Goal: Task Accomplishment & Management: Use online tool/utility

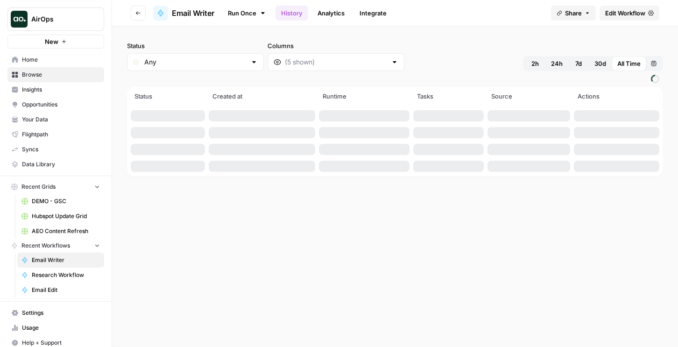
click at [260, 11] on icon at bounding box center [262, 12] width 7 height 7
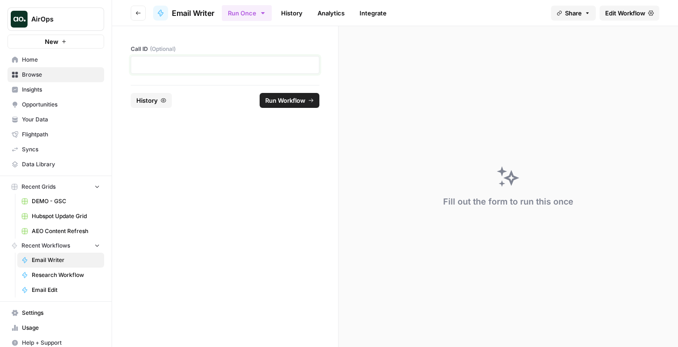
click at [231, 64] on p at bounding box center [225, 64] width 176 height 9
click at [259, 102] on div "Run Workflow" at bounding box center [289, 100] width 60 height 15
click at [271, 101] on span "Run Workflow" at bounding box center [285, 100] width 40 height 9
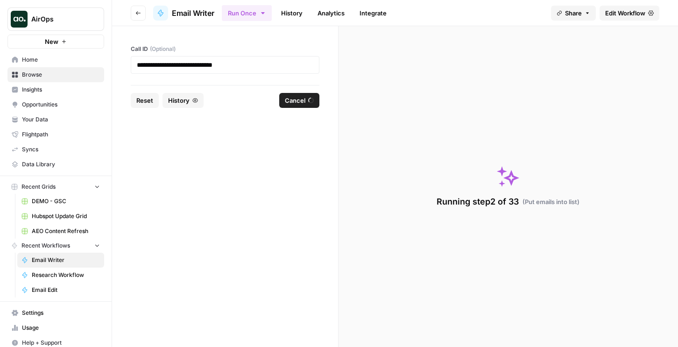
click at [294, 12] on link "History" at bounding box center [291, 13] width 33 height 15
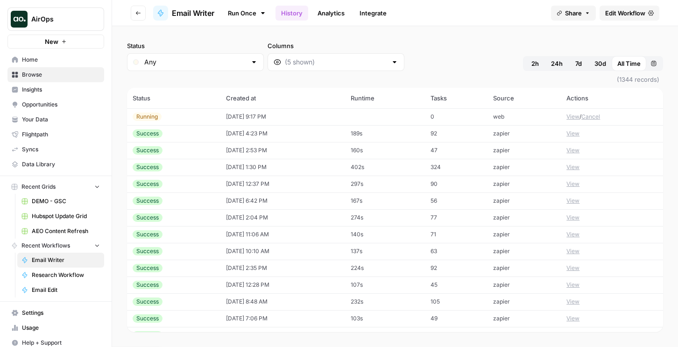
click at [312, 116] on td "[DATE] 9:17 PM" at bounding box center [282, 116] width 125 height 17
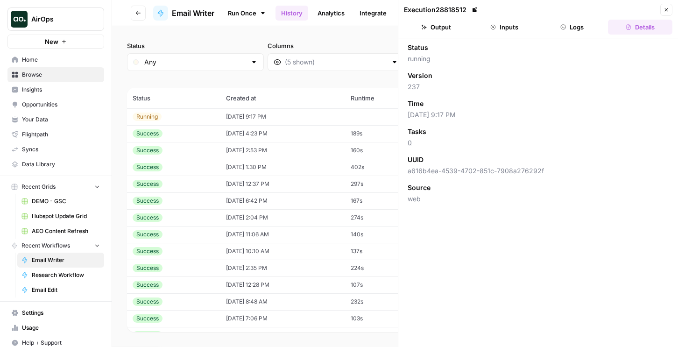
click at [564, 27] on icon "button" at bounding box center [563, 27] width 6 height 6
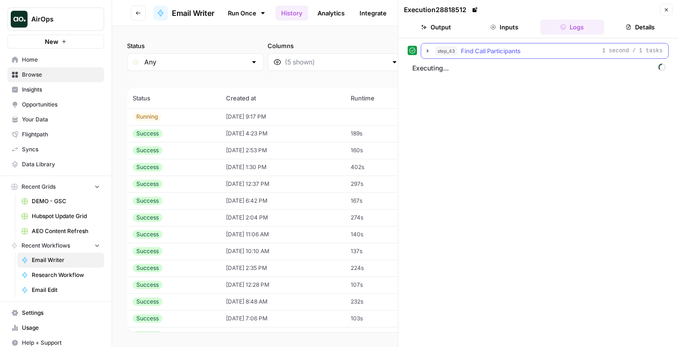
click at [461, 49] on span "Find Call Participants" at bounding box center [491, 50] width 60 height 9
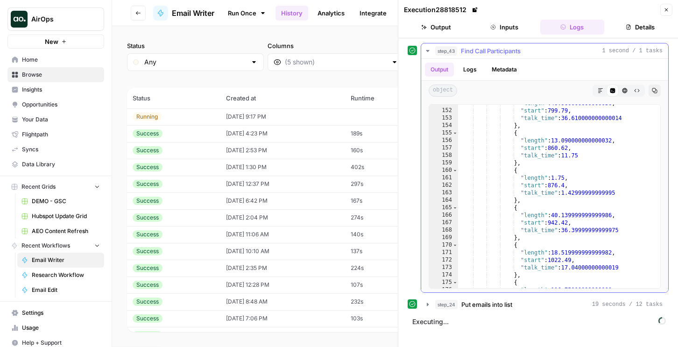
scroll to position [3534, 0]
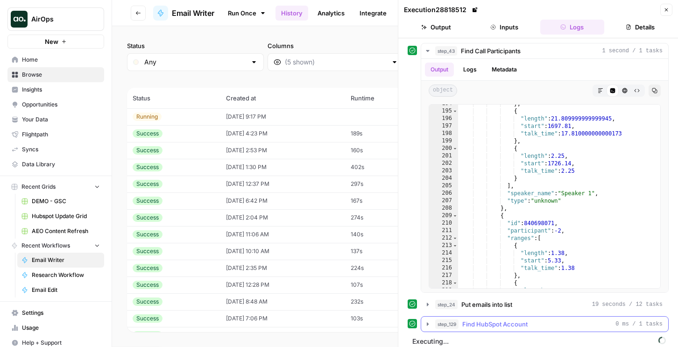
click at [475, 327] on span "Find HubSpot Account" at bounding box center [494, 323] width 65 height 9
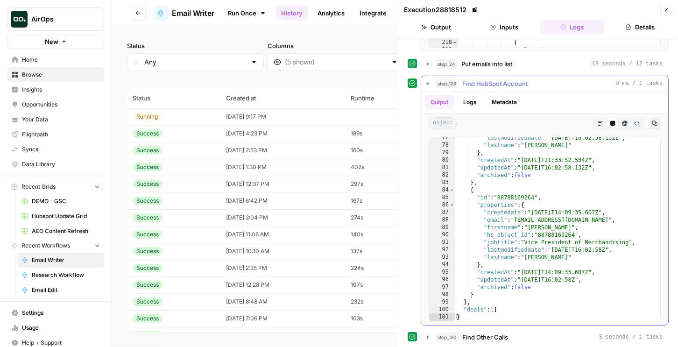
scroll to position [279, 0]
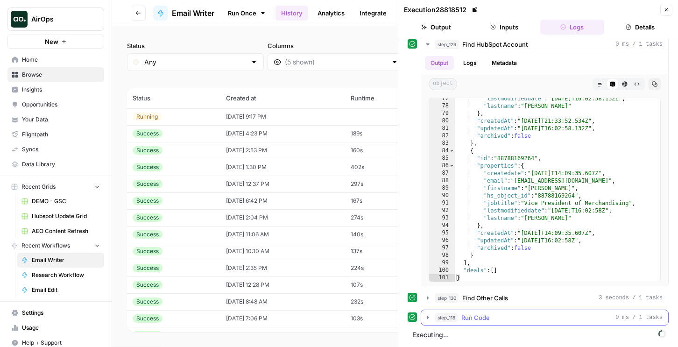
click at [476, 315] on span "Run Code" at bounding box center [475, 317] width 28 height 9
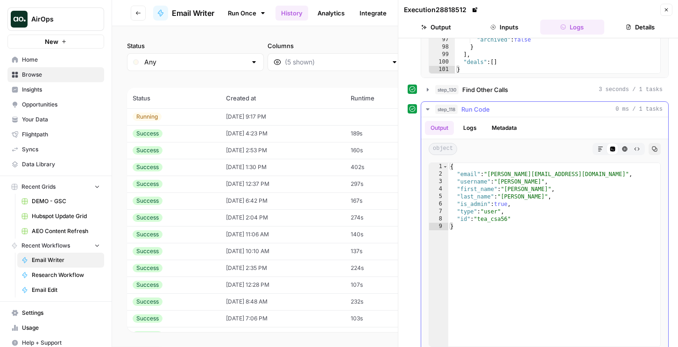
scroll to position [513, 0]
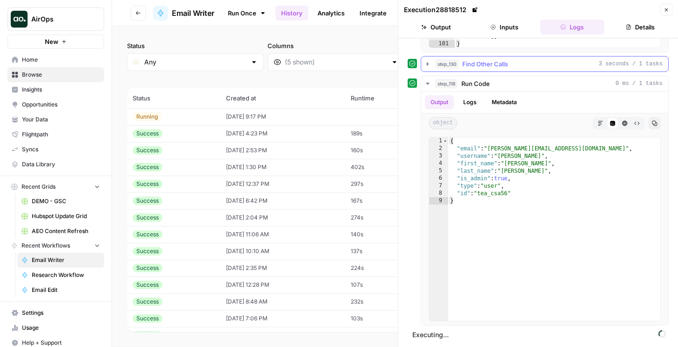
click at [516, 60] on div "step_130 Find Other Calls 3 seconds / 1 tasks" at bounding box center [548, 63] width 227 height 9
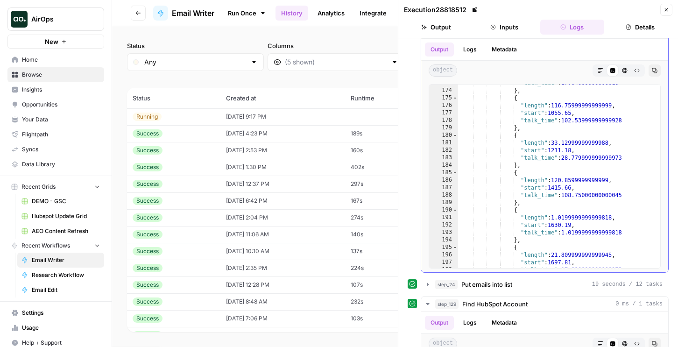
scroll to position [0, 0]
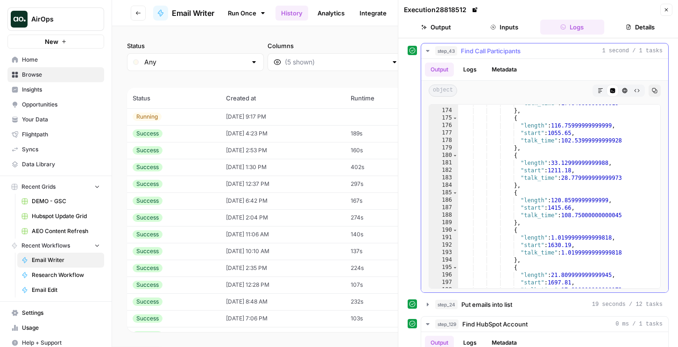
click at [480, 46] on span "Find Call Participants" at bounding box center [491, 50] width 60 height 9
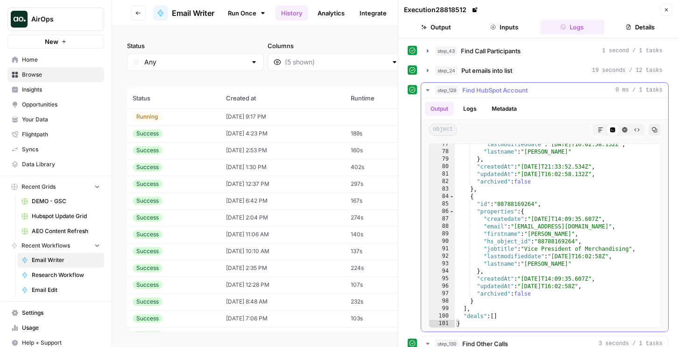
click at [469, 95] on button "step_129 Find HubSpot Account 0 ms / 1 tasks" at bounding box center [544, 90] width 247 height 15
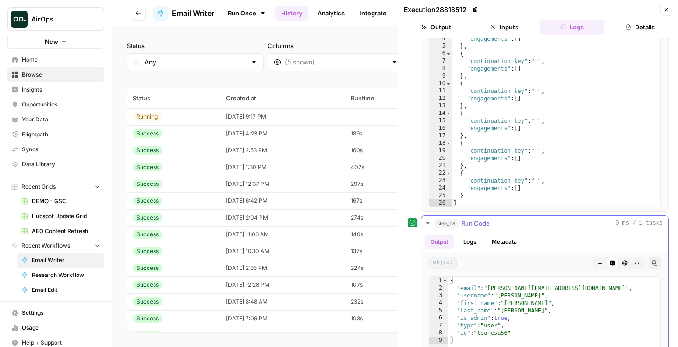
scroll to position [279, 0]
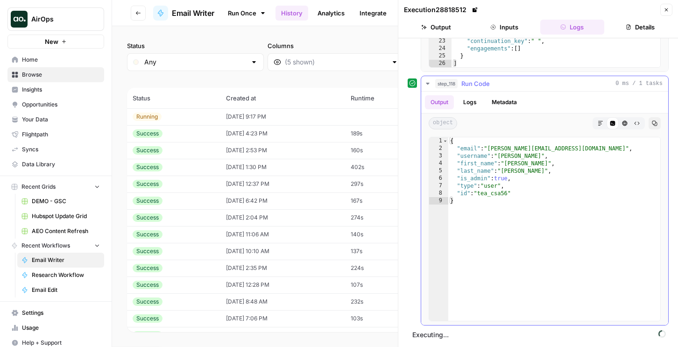
click at [472, 85] on span "Run Code" at bounding box center [475, 83] width 28 height 9
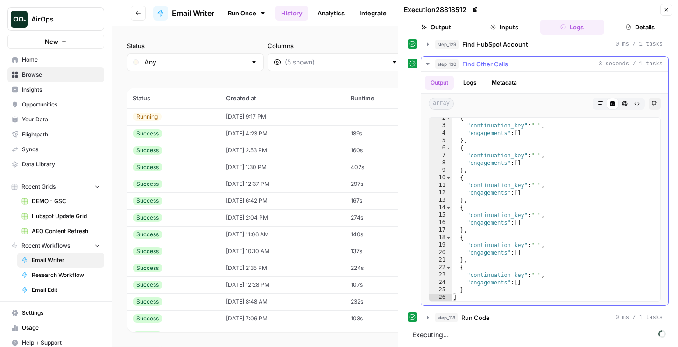
scroll to position [38, 0]
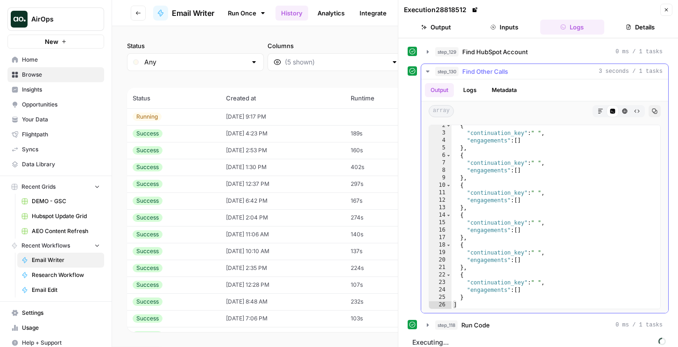
click at [472, 68] on span "Find Other Calls" at bounding box center [485, 71] width 46 height 9
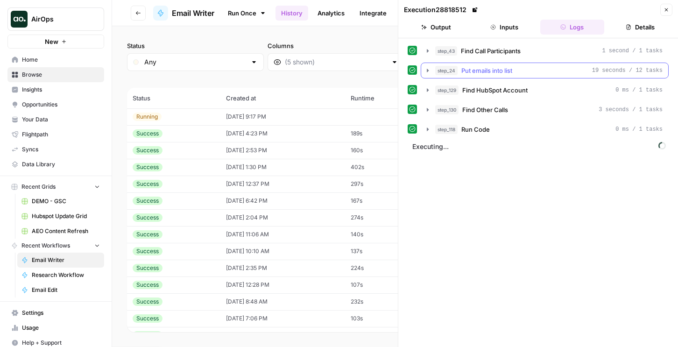
scroll to position [0, 0]
click at [440, 24] on button "Output" at bounding box center [436, 27] width 64 height 15
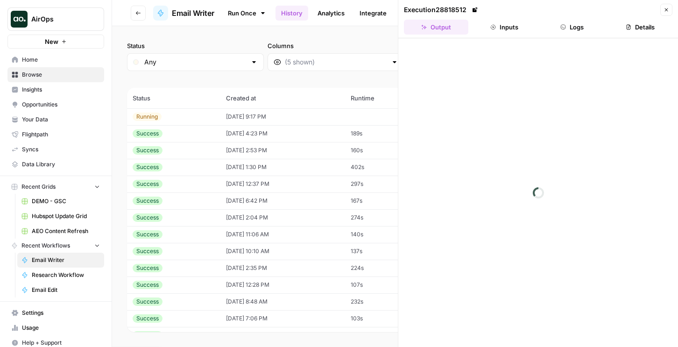
click at [501, 34] on button "Inputs" at bounding box center [504, 27] width 64 height 15
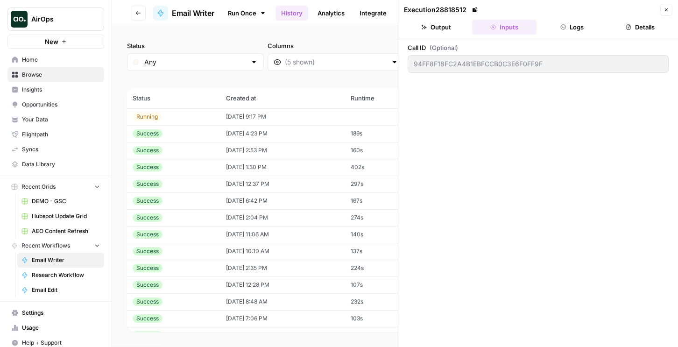
click at [555, 31] on button "Logs" at bounding box center [572, 27] width 64 height 15
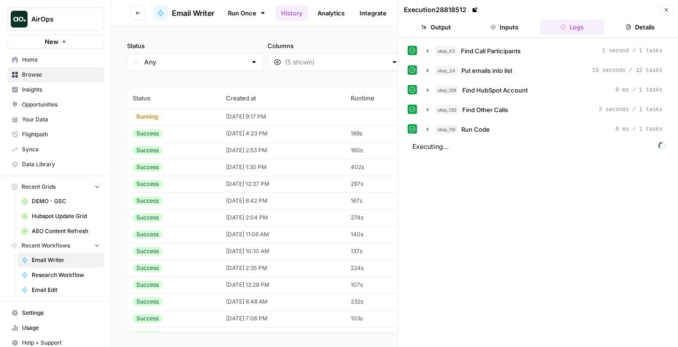
click at [312, 129] on td "09/10/25 at 4:23 PM" at bounding box center [282, 133] width 125 height 17
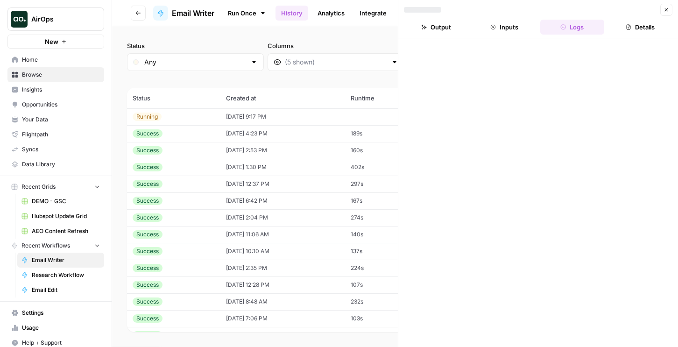
click at [313, 114] on td "[DATE] 9:17 PM" at bounding box center [282, 116] width 125 height 17
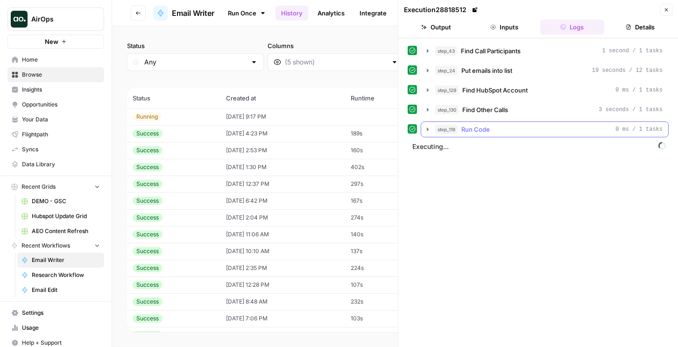
click at [503, 129] on div "step_118 Run Code 0 ms / 1 tasks" at bounding box center [548, 129] width 227 height 9
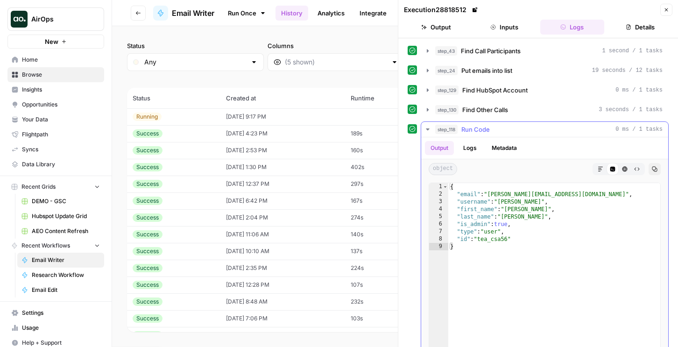
scroll to position [46, 0]
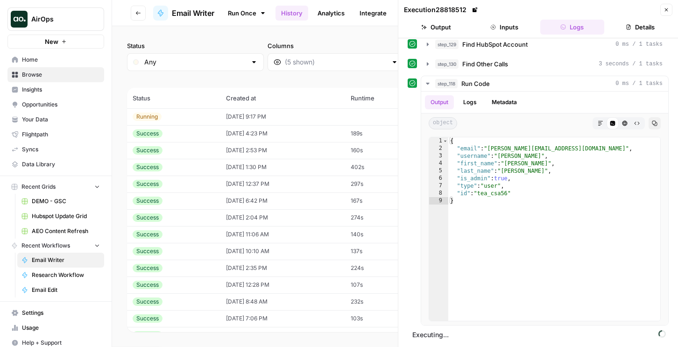
click at [445, 32] on button "Output" at bounding box center [436, 27] width 64 height 15
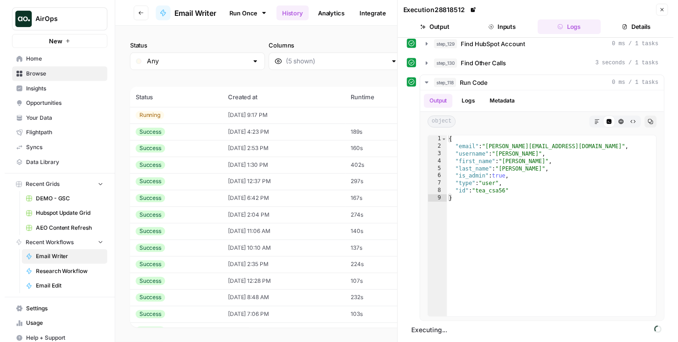
scroll to position [0, 0]
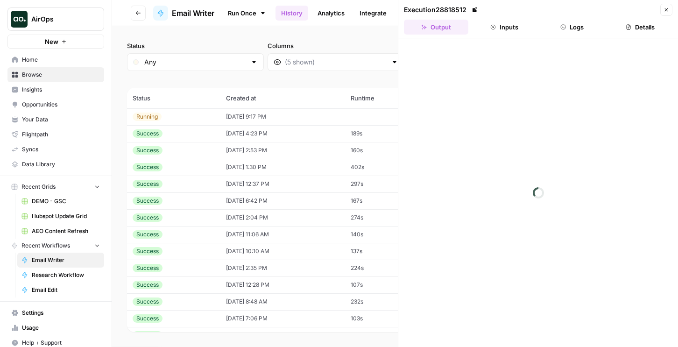
click at [497, 32] on button "Inputs" at bounding box center [504, 27] width 64 height 15
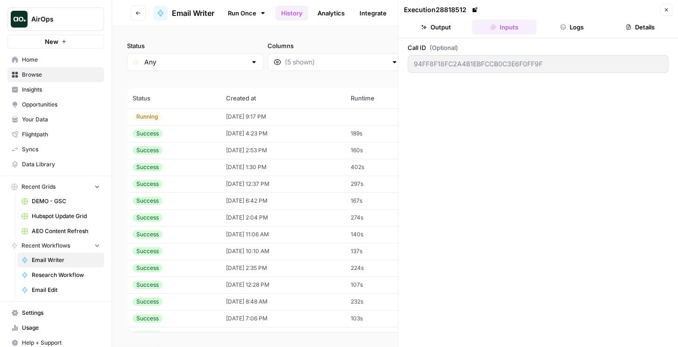
click at [564, 23] on button "Logs" at bounding box center [572, 27] width 64 height 15
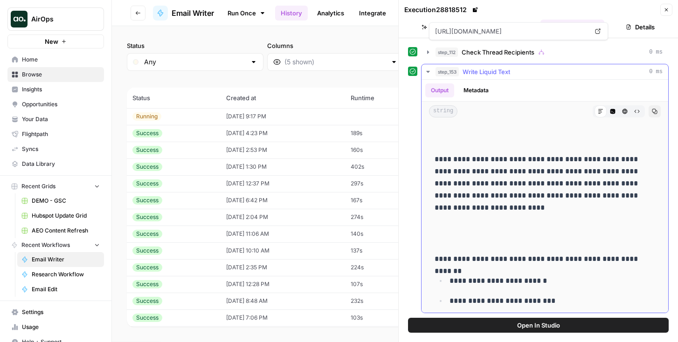
scroll to position [173, 0]
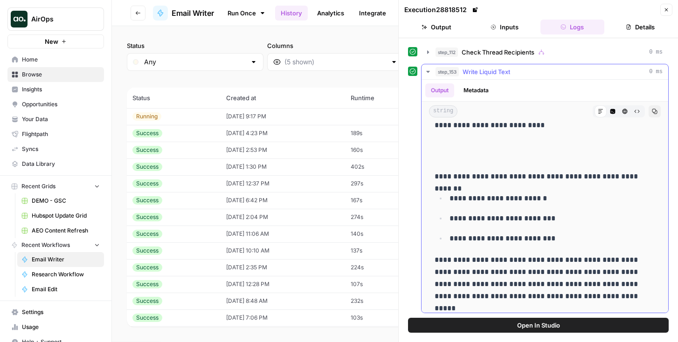
click at [487, 71] on span "Write Liquid Text" at bounding box center [487, 71] width 48 height 9
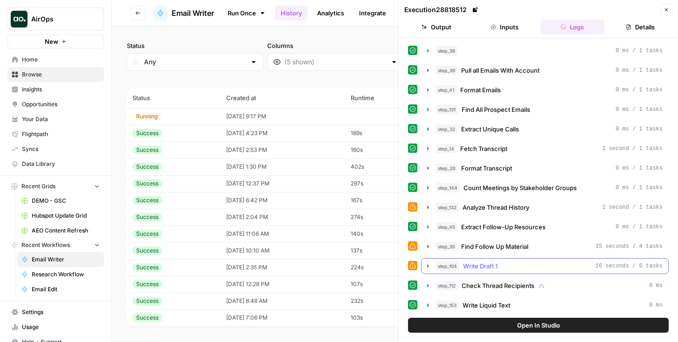
click at [476, 272] on button "step_104 Write Draft 1 16 seconds / 6 tasks" at bounding box center [545, 266] width 247 height 15
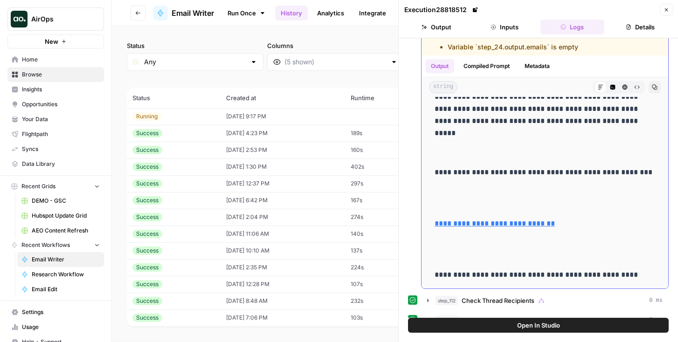
scroll to position [420, 0]
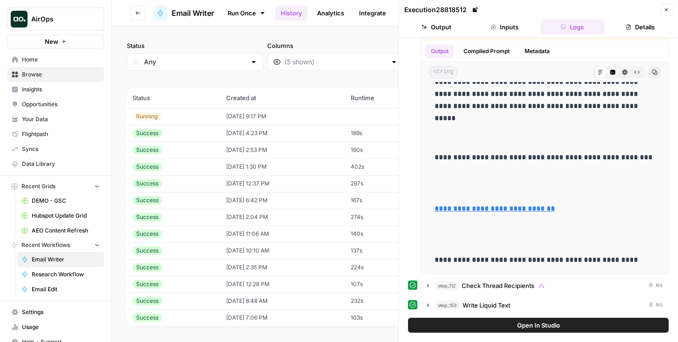
click at [455, 290] on span "step_112" at bounding box center [447, 285] width 22 height 9
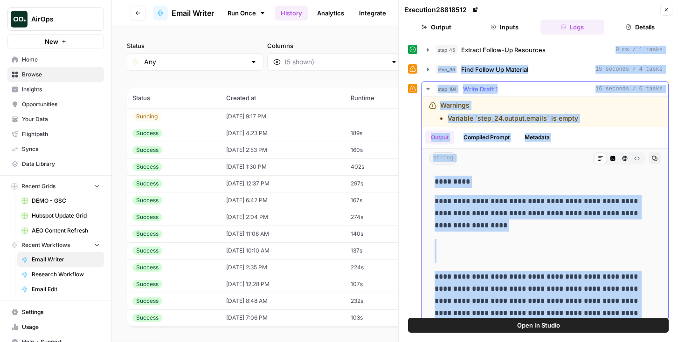
scroll to position [289, 0]
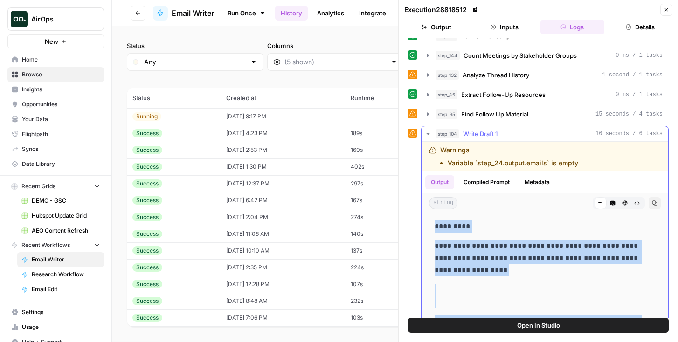
drag, startPoint x: 639, startPoint y: 206, endPoint x: 428, endPoint y: 222, distance: 211.5
copy div "**********"
click at [521, 322] on span "Open In Studio" at bounding box center [538, 325] width 43 height 9
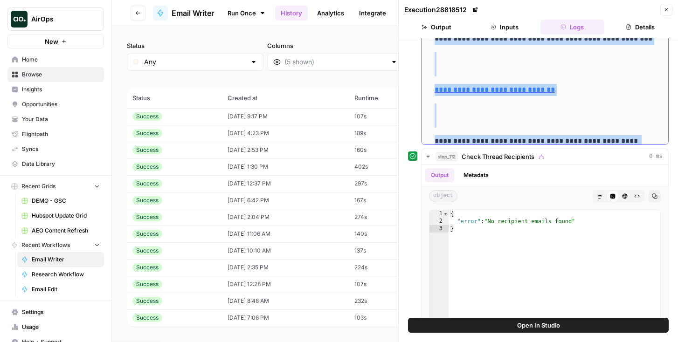
scroll to position [304, 0]
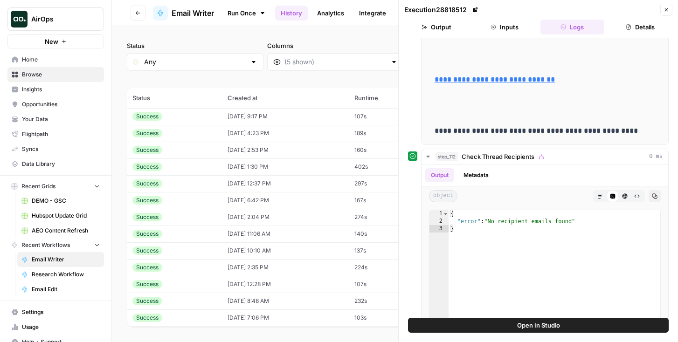
click at [251, 153] on td "09/10/25 at 2:53 PM" at bounding box center [285, 150] width 127 height 17
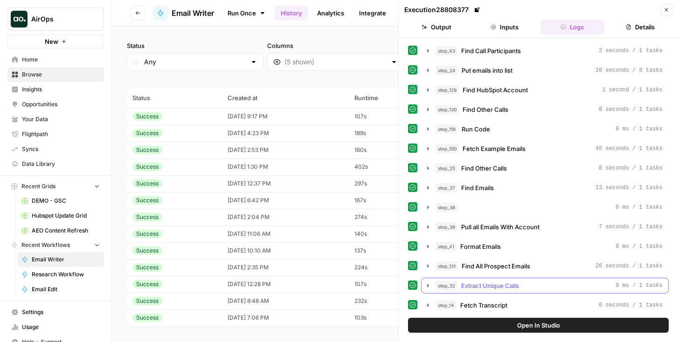
click at [508, 284] on span "Extract Unique Calls" at bounding box center [490, 285] width 58 height 9
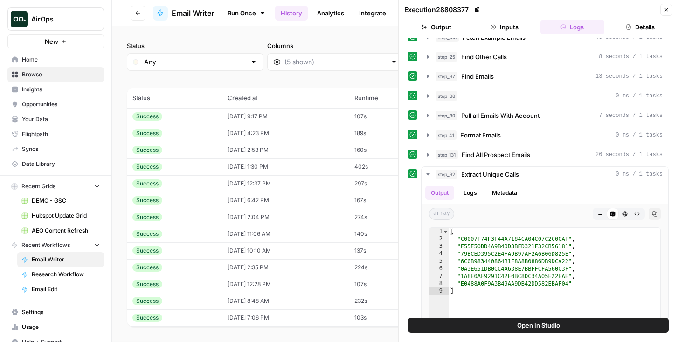
click at [517, 140] on div "step_41 Format Emails 0 ms / 1 tasks" at bounding box center [549, 135] width 227 height 9
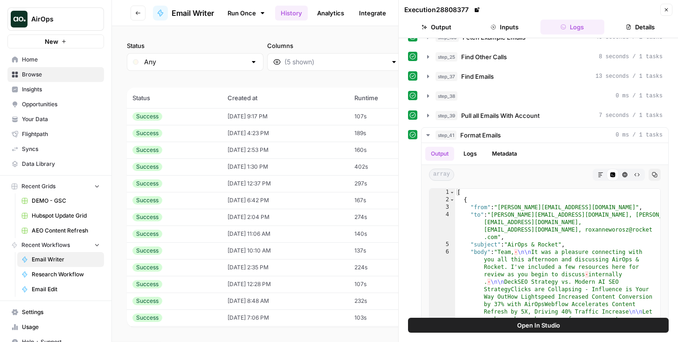
type textarea "**********"
click at [523, 315] on div "[ { "from" : "mike@airops.com" , "to" : "mike@airops.com, nick.casale@airops.co…" at bounding box center [557, 288] width 205 height 198
click at [523, 320] on button "Open In Studio" at bounding box center [538, 325] width 261 height 15
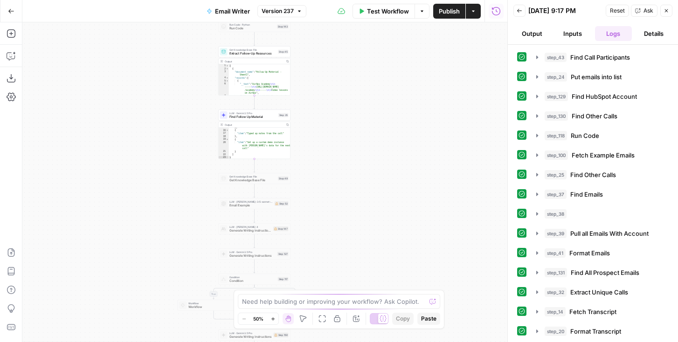
scroll to position [113, 0]
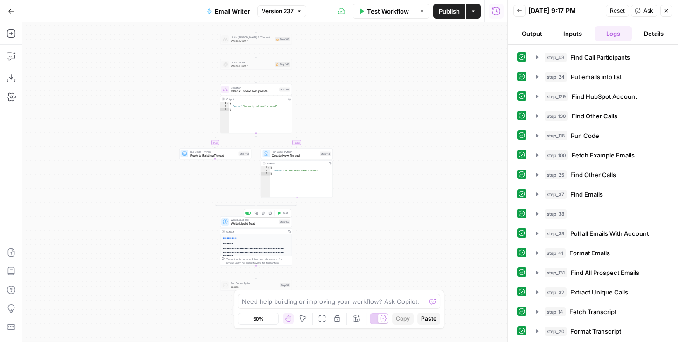
click at [249, 223] on span "Write Liquid Text" at bounding box center [254, 224] width 46 height 5
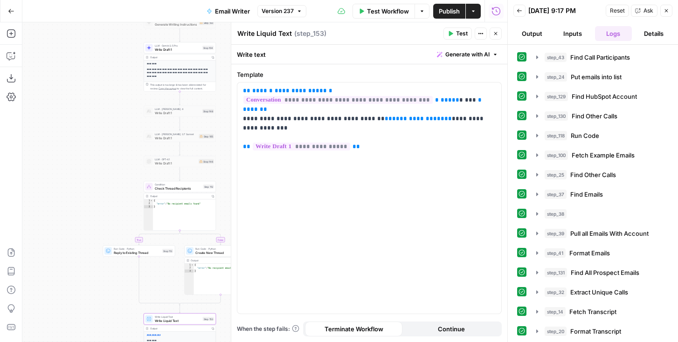
click at [196, 48] on span "Write Draft 1" at bounding box center [178, 49] width 46 height 5
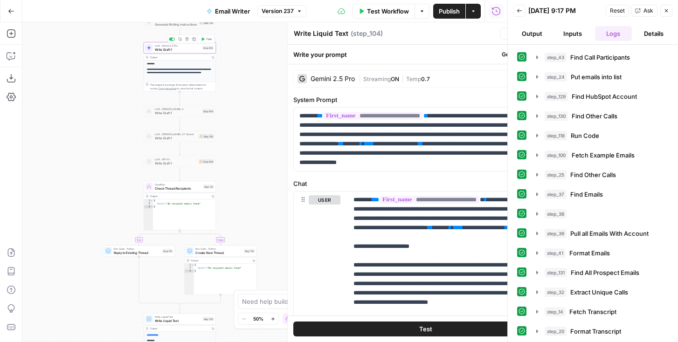
type textarea "Write Draft 1"
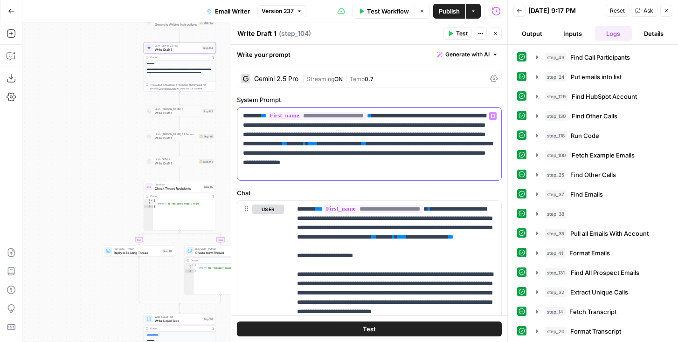
click at [350, 177] on div "**********" at bounding box center [369, 144] width 264 height 73
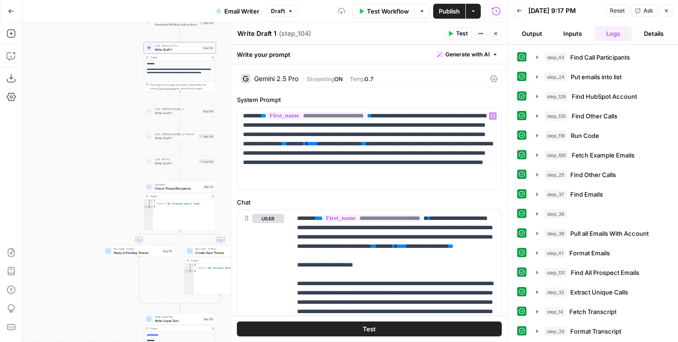
click at [461, 36] on span "Test" at bounding box center [462, 33] width 12 height 8
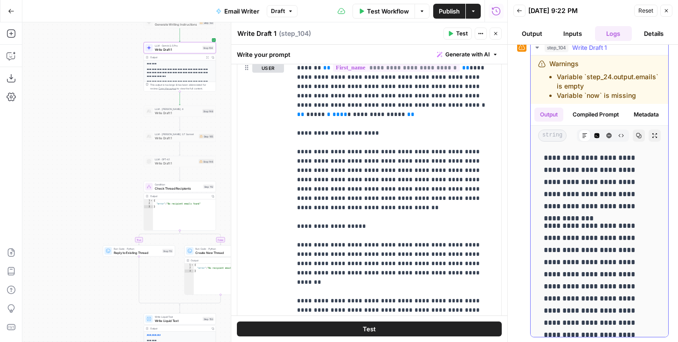
scroll to position [0, 0]
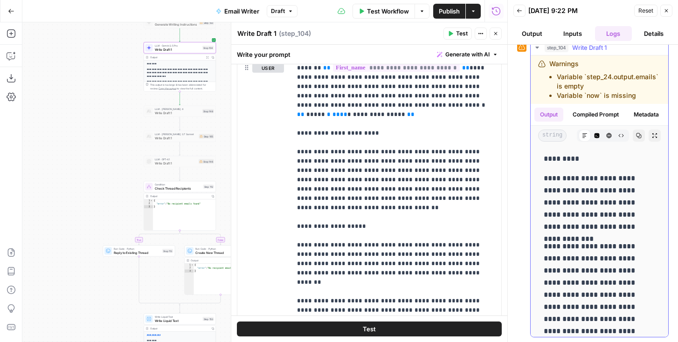
drag, startPoint x: 628, startPoint y: 335, endPoint x: 538, endPoint y: 169, distance: 188.5
copy div "**********"
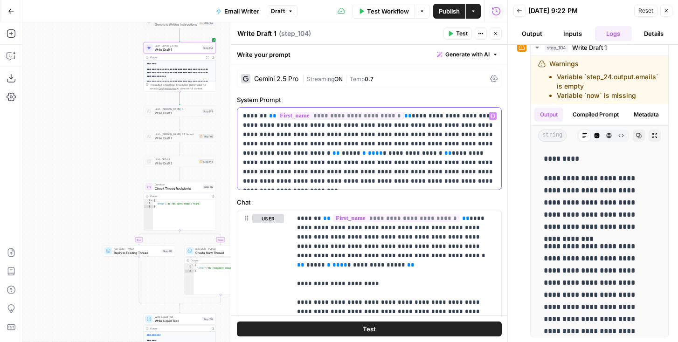
drag, startPoint x: 329, startPoint y: 174, endPoint x: 334, endPoint y: 185, distance: 12.6
click at [334, 185] on p "**********" at bounding box center [369, 149] width 253 height 75
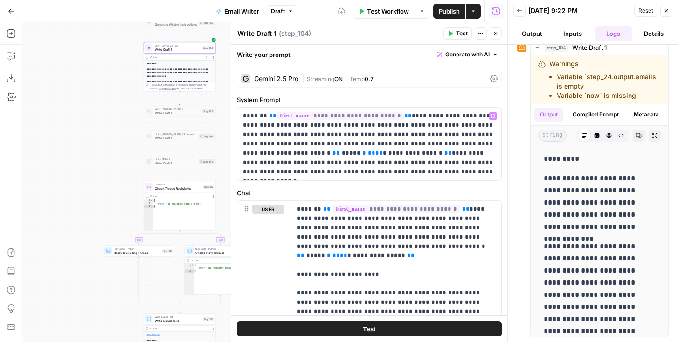
click at [302, 84] on div "Gemini 2.5 Pro | Streaming ON | Temp 0.7" at bounding box center [369, 79] width 265 height 18
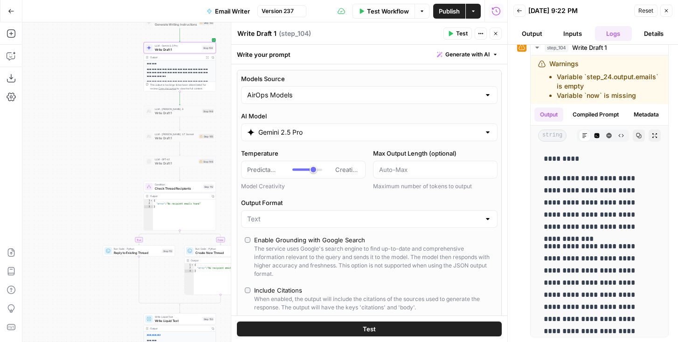
click at [283, 132] on input "Gemini 2.5 Pro" at bounding box center [369, 132] width 222 height 9
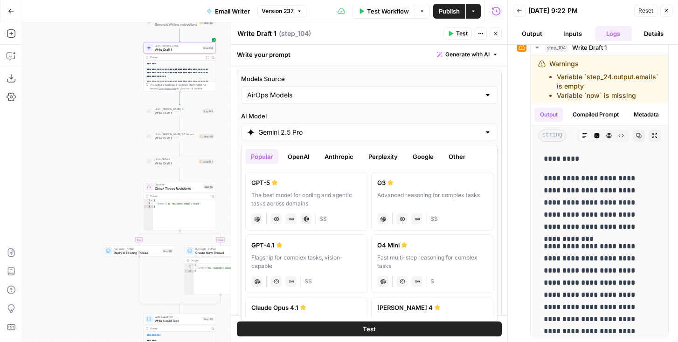
click at [321, 158] on button "Anthropic" at bounding box center [339, 156] width 40 height 15
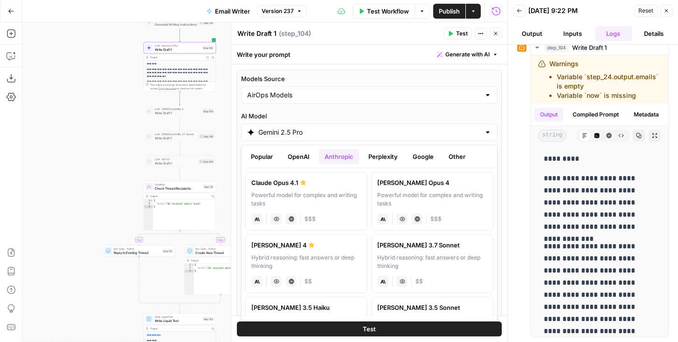
click at [303, 184] on icon at bounding box center [303, 182] width 6 height 5
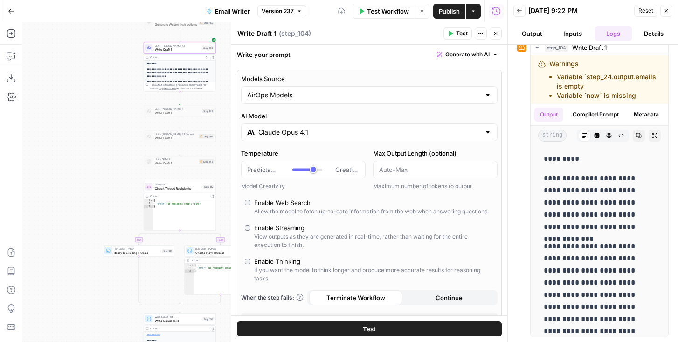
click at [456, 34] on span "Test" at bounding box center [462, 33] width 12 height 8
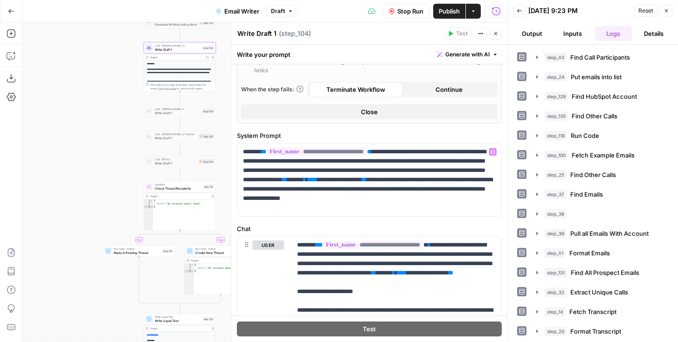
scroll to position [216, 0]
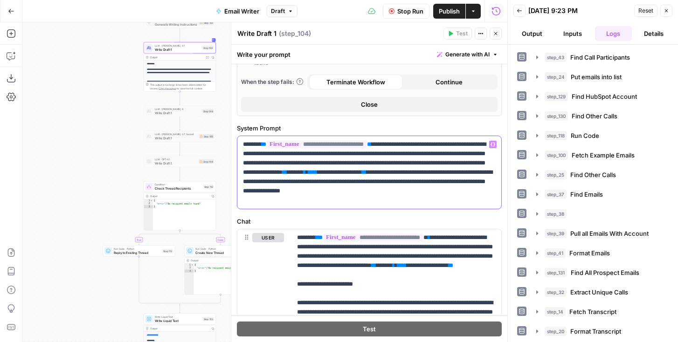
click at [312, 195] on p "**********" at bounding box center [369, 172] width 253 height 65
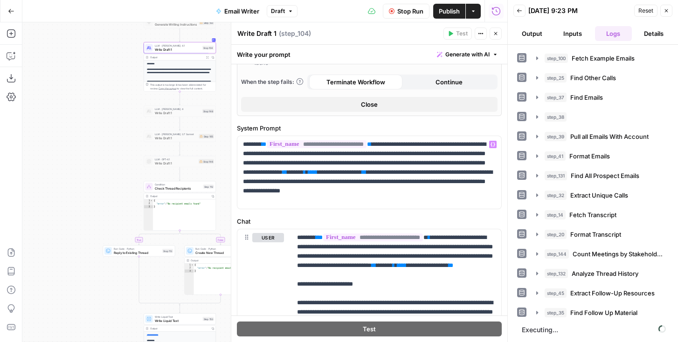
click at [539, 32] on button "Output" at bounding box center [532, 33] width 37 height 15
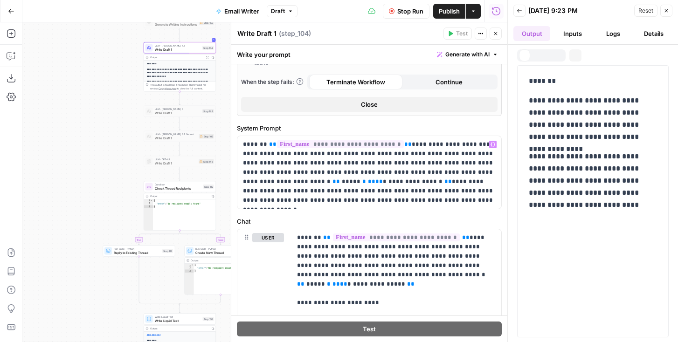
scroll to position [0, 0]
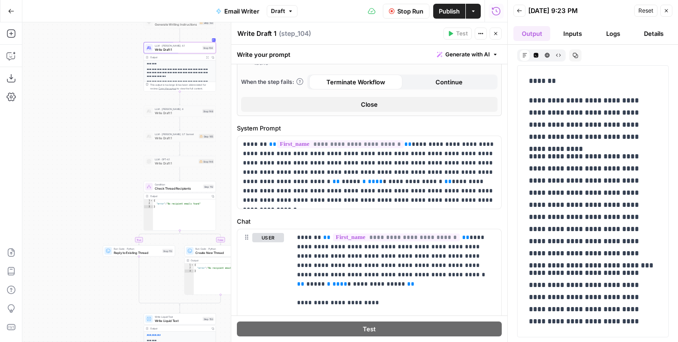
click at [412, 9] on span "Stop Run" at bounding box center [411, 11] width 26 height 9
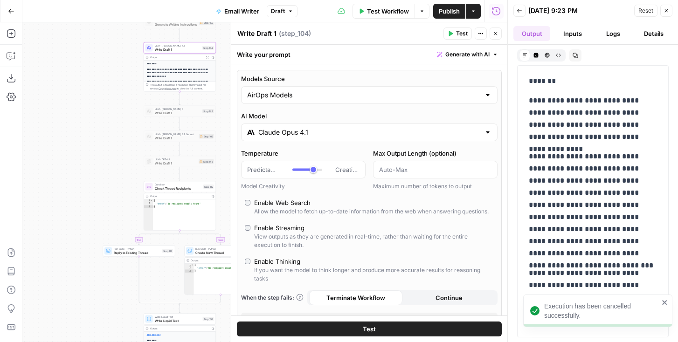
click at [297, 128] on input "Claude Opus 4.1" at bounding box center [369, 132] width 222 height 9
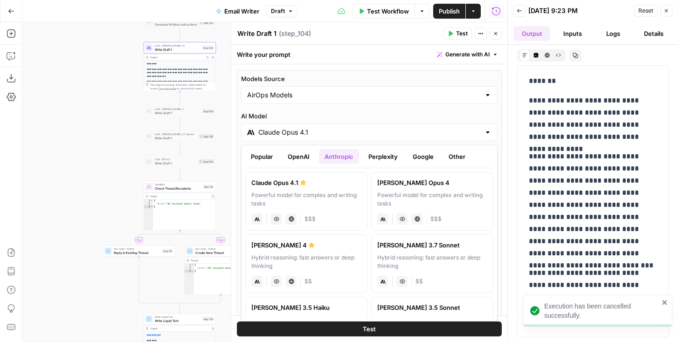
click at [293, 149] on div "Popular OpenAI Anthropic Perplexity Google Other [PERSON_NAME] Opus 4.1 Powerfu…" at bounding box center [369, 233] width 257 height 177
click at [293, 154] on button "OpenAI" at bounding box center [298, 156] width 33 height 15
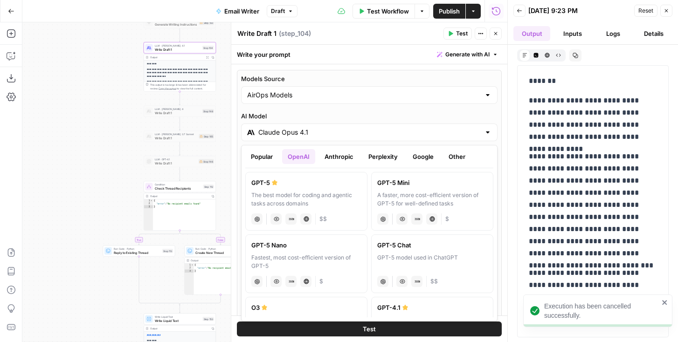
click at [313, 189] on label "GPT-5 The best model for coding and agentic tasks across domains chat Vision Ca…" at bounding box center [306, 201] width 122 height 59
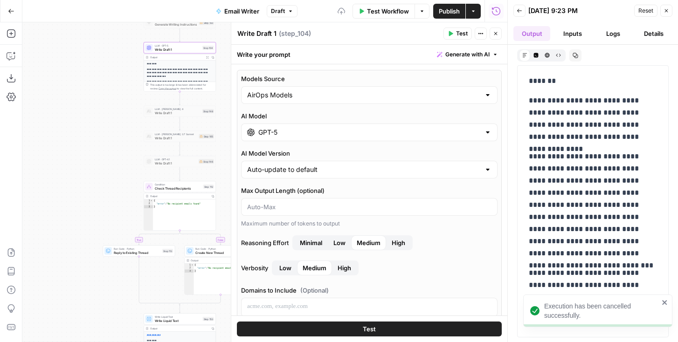
click at [464, 31] on span "Test" at bounding box center [462, 33] width 12 height 8
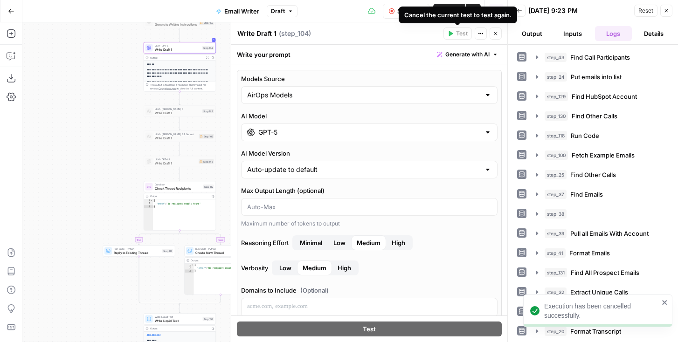
click at [545, 33] on button "Output" at bounding box center [532, 33] width 37 height 15
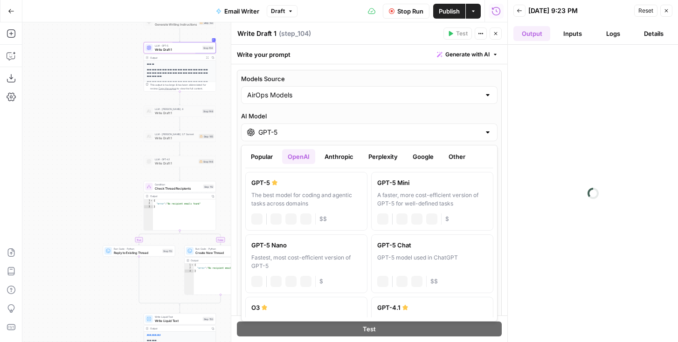
click at [325, 132] on input "GPT-5" at bounding box center [369, 132] width 222 height 9
click at [426, 150] on button "Google" at bounding box center [423, 156] width 32 height 15
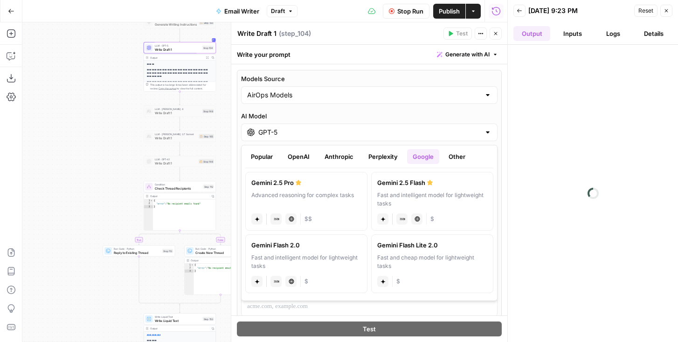
click at [345, 202] on div "Advanced reasoning for complex tasks" at bounding box center [306, 199] width 110 height 17
type input "Gemini 2.5 Pro"
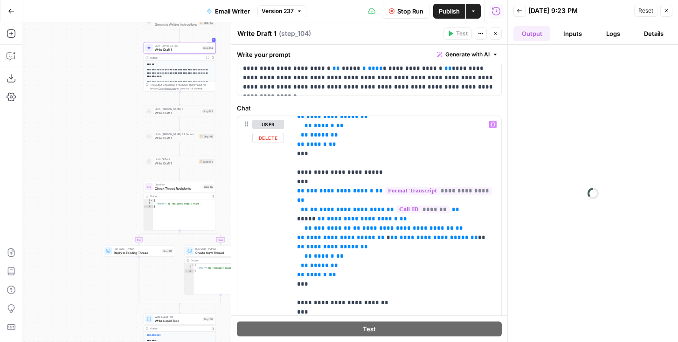
scroll to position [1335, 0]
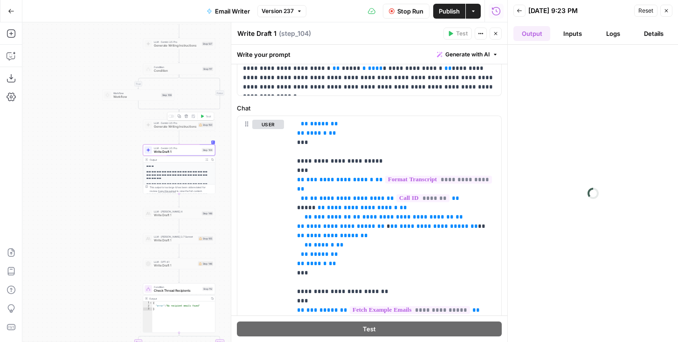
click at [174, 117] on div at bounding box center [171, 116] width 6 height 3
click at [175, 128] on span "Generate Writing Instructions" at bounding box center [175, 127] width 42 height 5
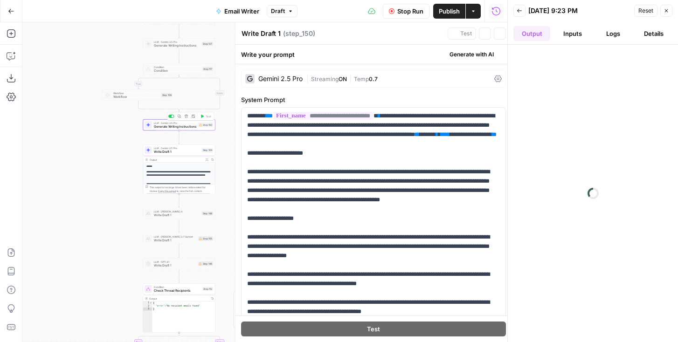
type textarea "Generate Writing Instructions"
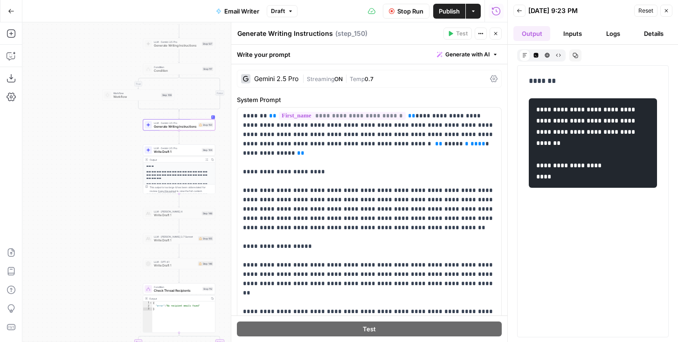
click at [426, 13] on button "Stop Run" at bounding box center [406, 11] width 47 height 15
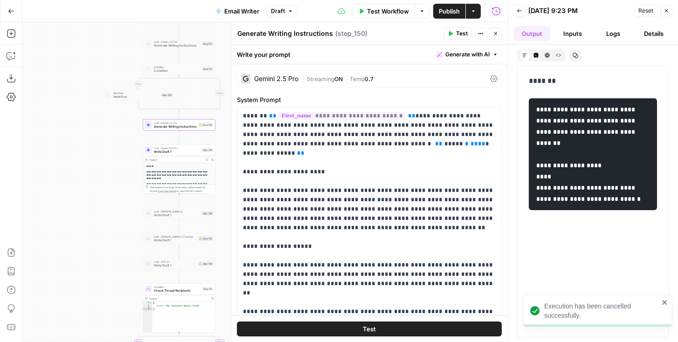
click at [453, 33] on icon "button" at bounding box center [451, 33] width 4 height 5
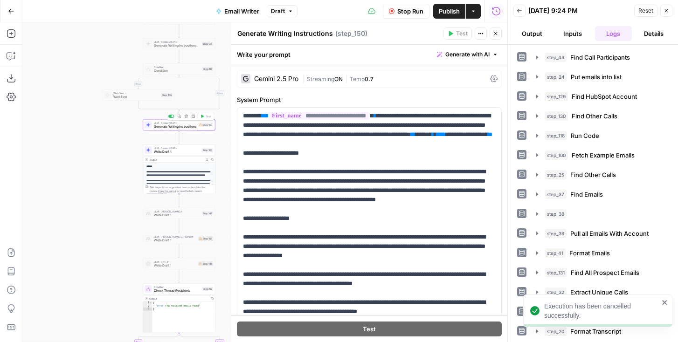
click at [172, 116] on div at bounding box center [173, 116] width 2 height 2
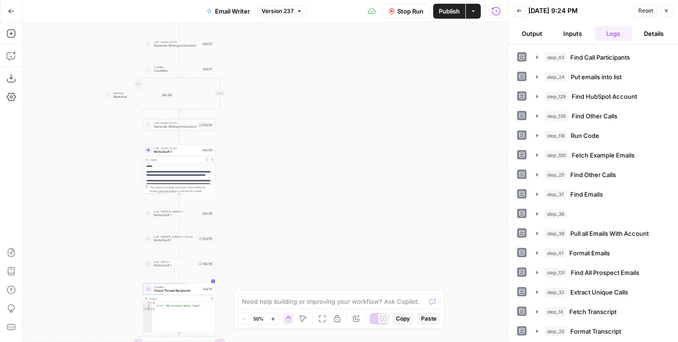
click at [539, 33] on button "Output" at bounding box center [532, 33] width 37 height 15
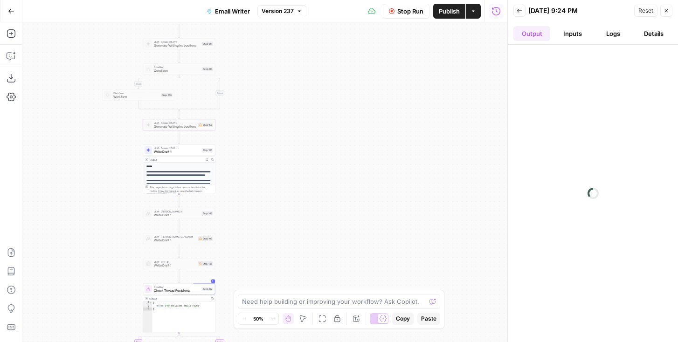
click at [173, 150] on span "Write Draft 1" at bounding box center [177, 152] width 46 height 5
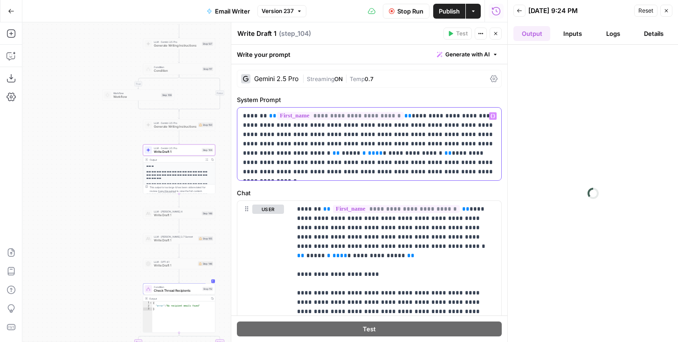
click at [339, 173] on p "**********" at bounding box center [369, 144] width 253 height 65
drag, startPoint x: 332, startPoint y: 173, endPoint x: 428, endPoint y: 178, distance: 96.2
click at [428, 178] on div "**********" at bounding box center [369, 144] width 264 height 73
click at [206, 161] on button "Expand Output" at bounding box center [207, 160] width 6 height 6
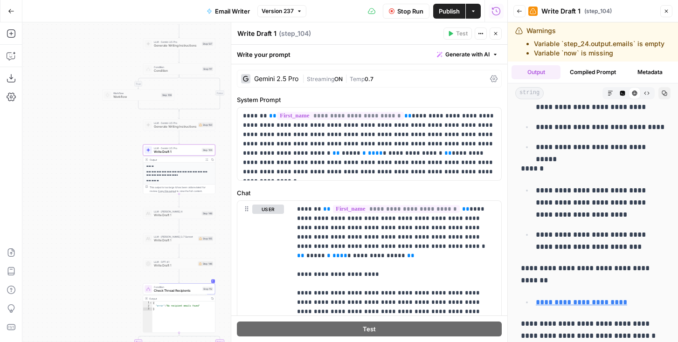
scroll to position [39, 0]
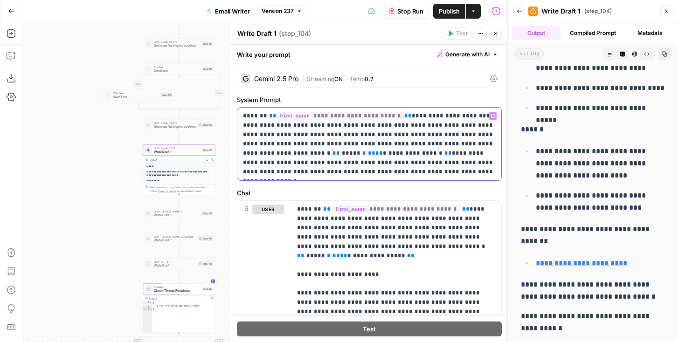
click at [420, 162] on p "**********" at bounding box center [369, 144] width 253 height 65
click at [520, 12] on icon "button" at bounding box center [520, 11] width 6 height 6
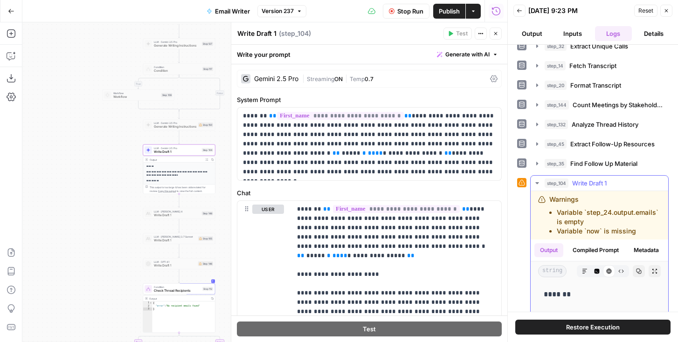
scroll to position [412, 0]
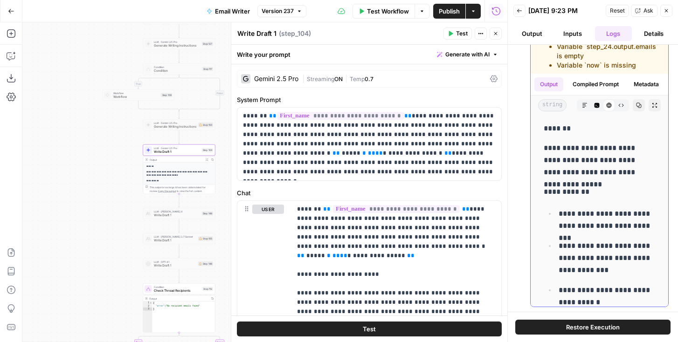
drag, startPoint x: 529, startPoint y: 28, endPoint x: 574, endPoint y: 158, distance: 137.2
click at [574, 158] on div "**********" at bounding box center [593, 171] width 171 height 342
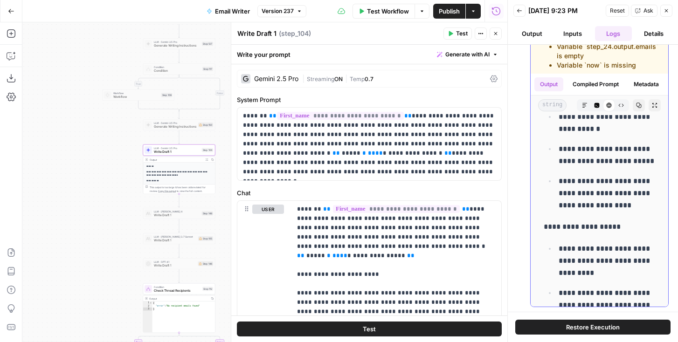
scroll to position [164, 0]
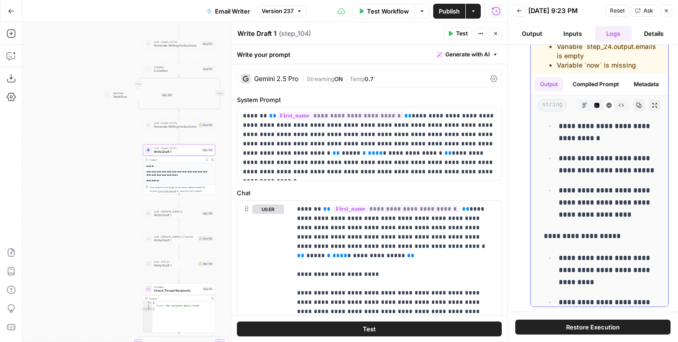
drag, startPoint x: 562, startPoint y: 146, endPoint x: 616, endPoint y: 143, distance: 54.7
click at [616, 143] on p "**********" at bounding box center [607, 132] width 97 height 24
copy p "**********"
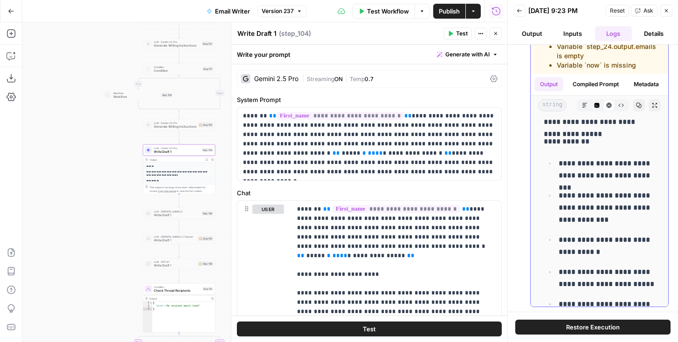
scroll to position [0, 0]
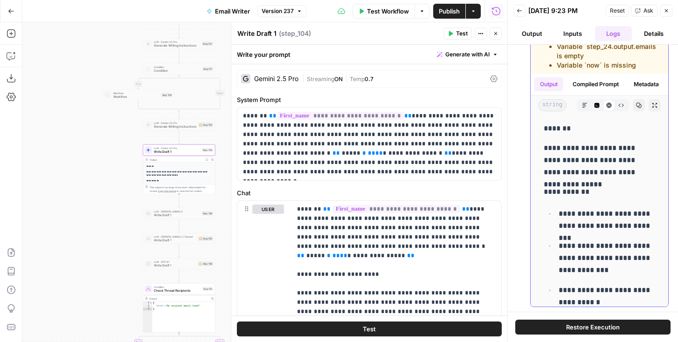
drag, startPoint x: 592, startPoint y: 291, endPoint x: 546, endPoint y: 146, distance: 152.0
copy div "**********"
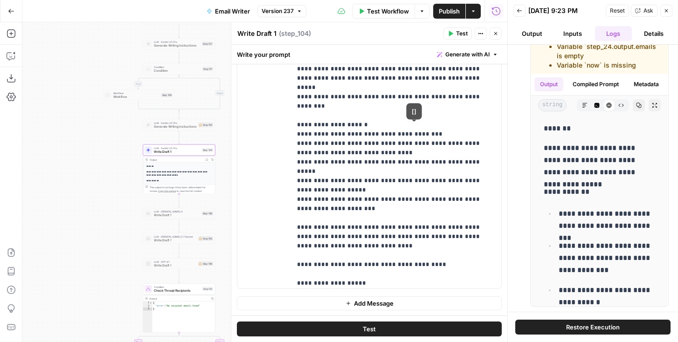
scroll to position [1104, 0]
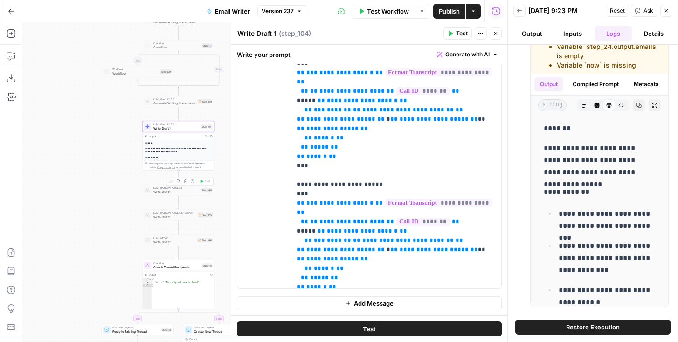
click at [168, 182] on div at bounding box center [169, 182] width 2 height 2
click at [169, 191] on span "Write Draft 1" at bounding box center [177, 191] width 46 height 5
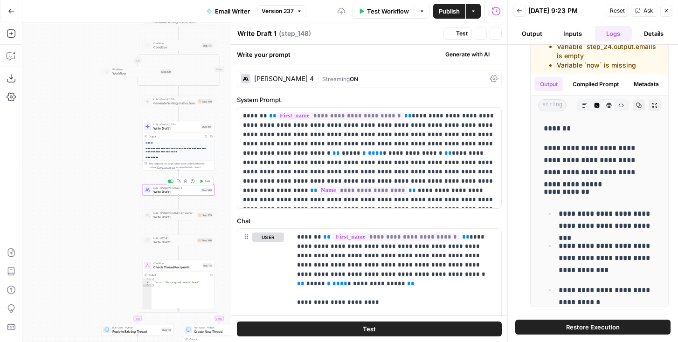
click at [209, 183] on span "Test" at bounding box center [208, 182] width 6 height 4
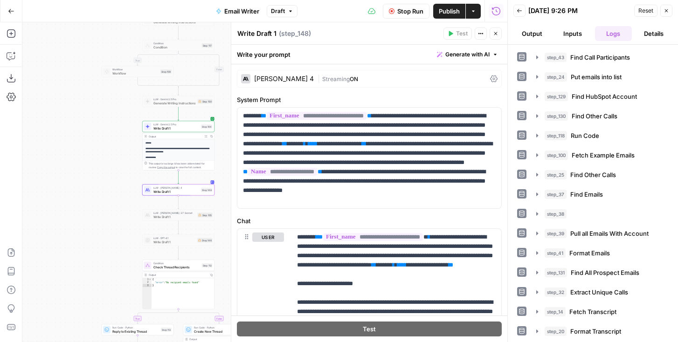
click at [536, 37] on button "Output" at bounding box center [532, 33] width 37 height 15
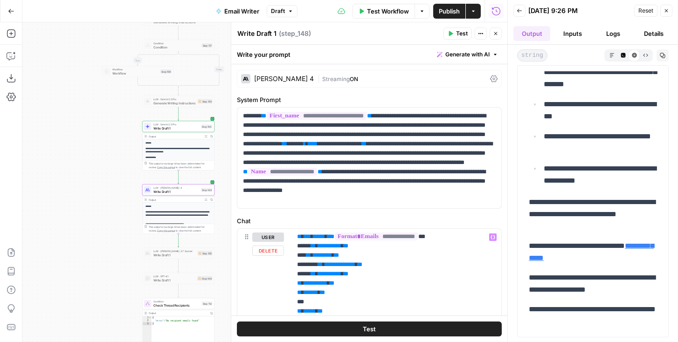
scroll to position [487, 0]
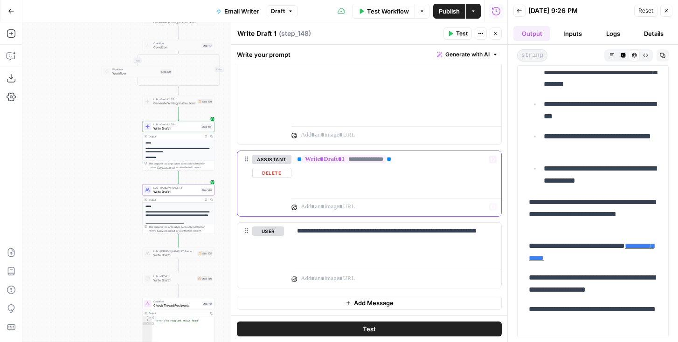
click at [368, 188] on div "**********" at bounding box center [397, 172] width 210 height 43
click at [372, 233] on p "**********" at bounding box center [396, 236] width 199 height 19
drag, startPoint x: 372, startPoint y: 242, endPoint x: 425, endPoint y: 231, distance: 53.9
click at [425, 231] on p "**********" at bounding box center [396, 236] width 199 height 19
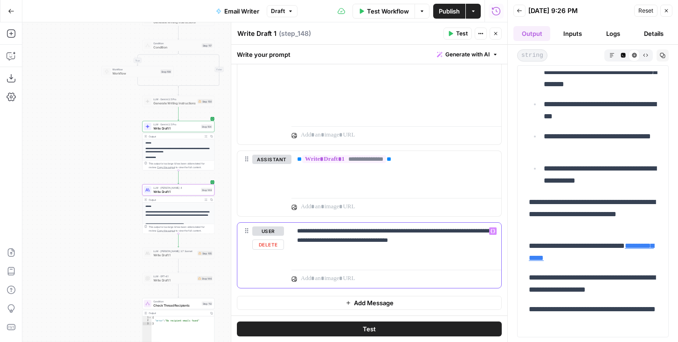
click at [454, 247] on div "**********" at bounding box center [397, 244] width 210 height 43
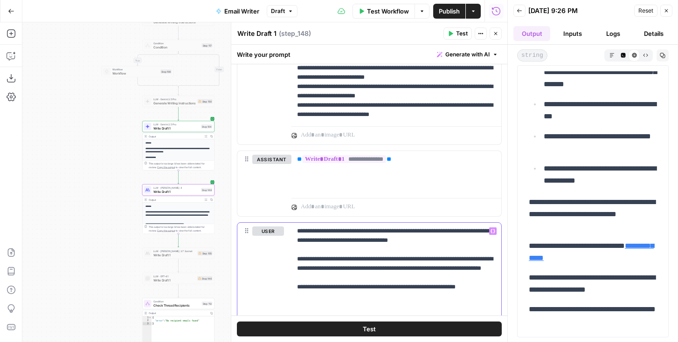
scroll to position [0, 0]
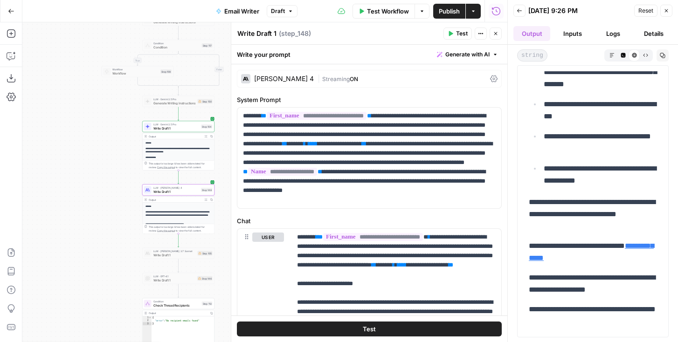
click at [292, 72] on div "[PERSON_NAME] 4 | Streaming ON" at bounding box center [369, 79] width 265 height 18
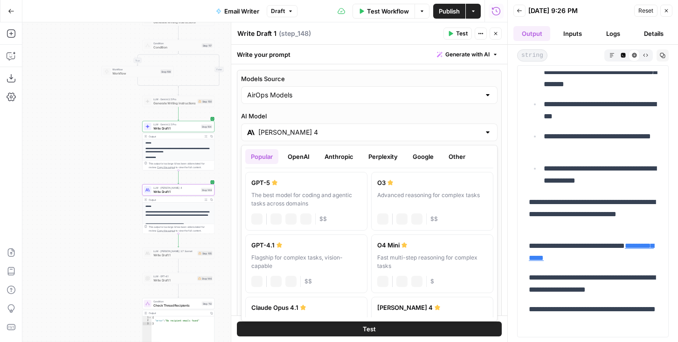
click at [293, 128] on input "[PERSON_NAME] 4" at bounding box center [369, 132] width 222 height 9
click at [431, 152] on button "Google" at bounding box center [423, 156] width 32 height 15
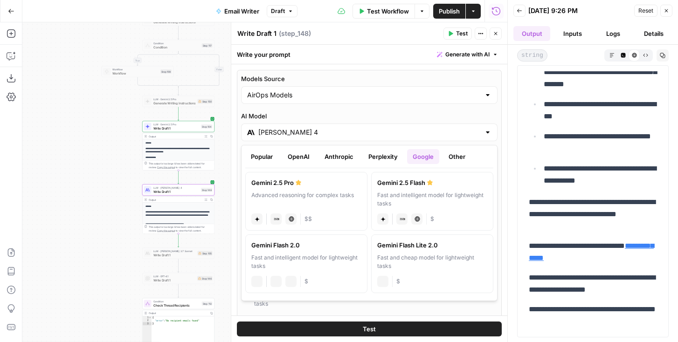
click at [311, 205] on div "Advanced reasoning for complex tasks" at bounding box center [306, 199] width 110 height 17
type input "Gemini 2.5 Pro"
type input "***"
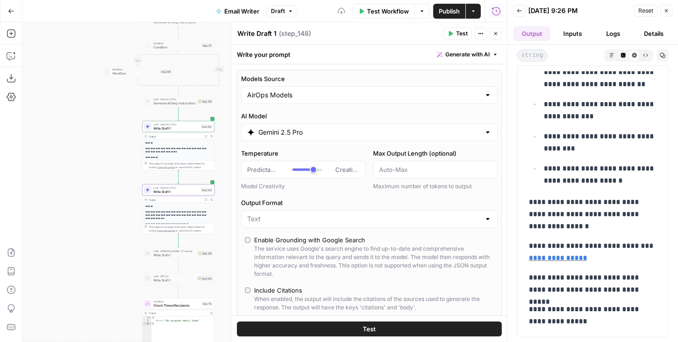
click at [463, 36] on span "Test" at bounding box center [462, 33] width 12 height 8
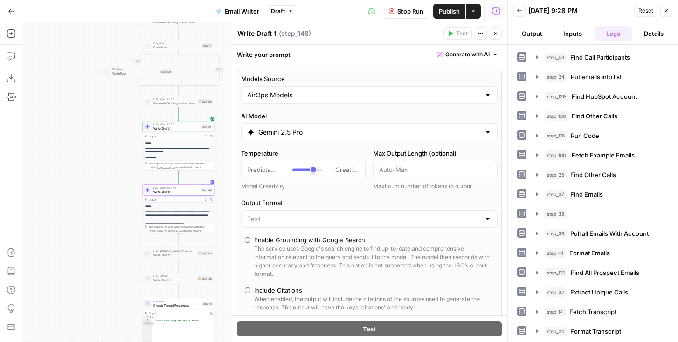
click at [534, 35] on button "Output" at bounding box center [532, 33] width 37 height 15
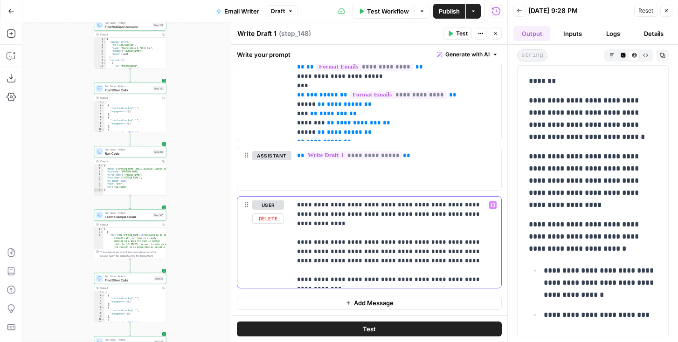
click at [385, 257] on p "**********" at bounding box center [396, 243] width 199 height 84
click at [387, 251] on p "**********" at bounding box center [396, 243] width 199 height 84
click at [402, 243] on p "**********" at bounding box center [396, 243] width 199 height 84
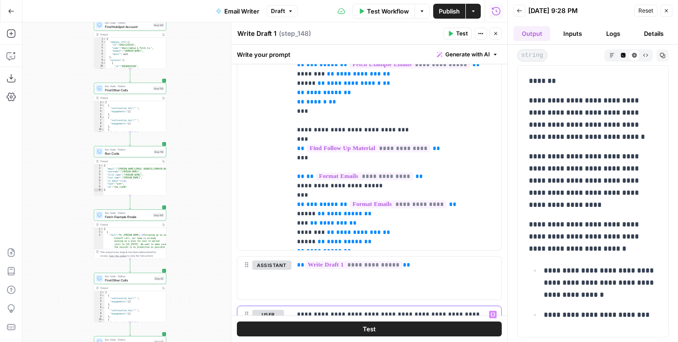
scroll to position [775, 0]
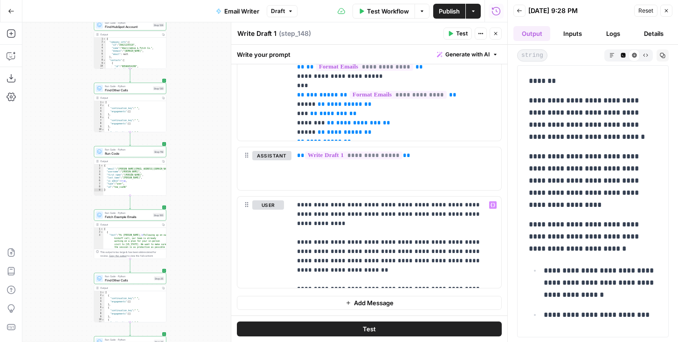
click at [344, 323] on button "Test" at bounding box center [369, 329] width 265 height 15
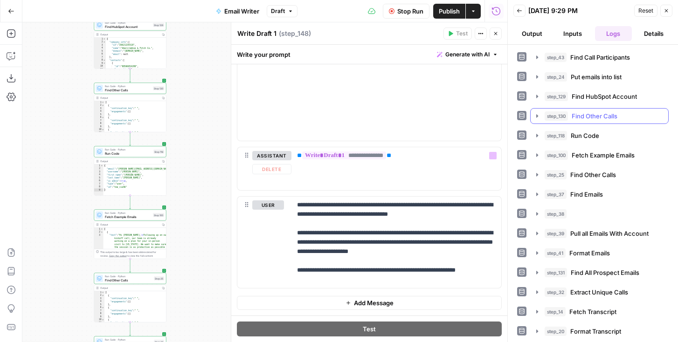
scroll to position [117, 0]
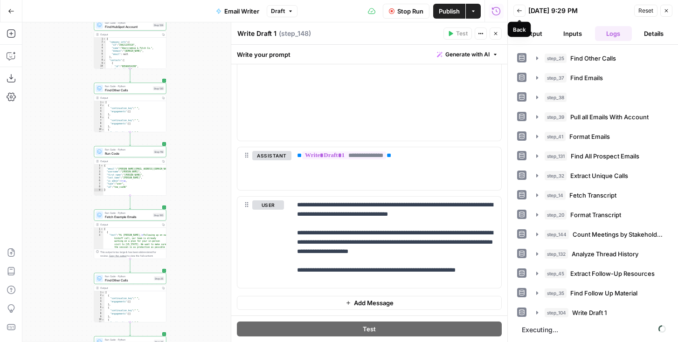
click at [526, 31] on div "Back" at bounding box center [519, 29] width 13 height 8
click at [539, 33] on button "Output" at bounding box center [532, 33] width 37 height 15
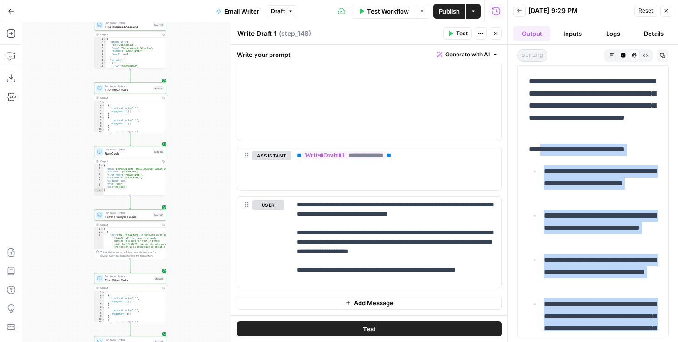
scroll to position [0, 0]
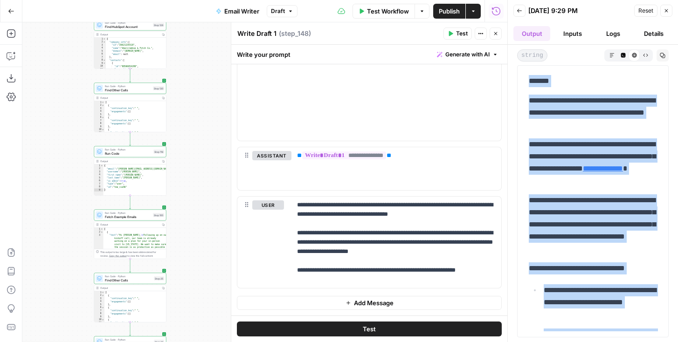
drag, startPoint x: 587, startPoint y: 324, endPoint x: 522, endPoint y: 70, distance: 262.0
click at [522, 70] on div "**********" at bounding box center [593, 201] width 152 height 272
copy div "**********"
click at [275, 7] on span "Draft" at bounding box center [278, 11] width 14 height 8
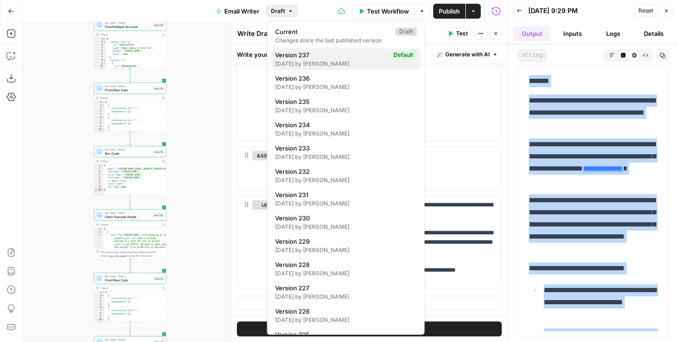
click at [298, 53] on span "Version 237" at bounding box center [330, 54] width 111 height 9
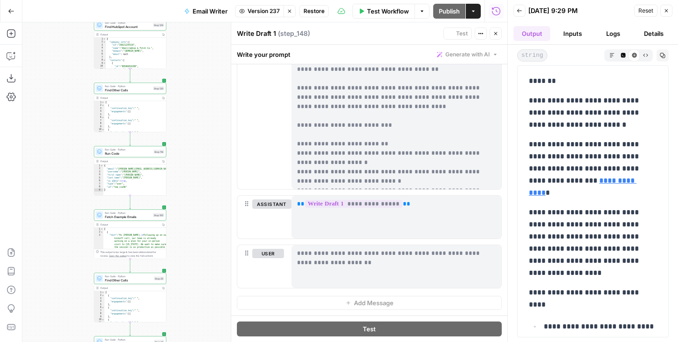
type input "*"
click at [313, 9] on span "Restore" at bounding box center [314, 11] width 21 height 8
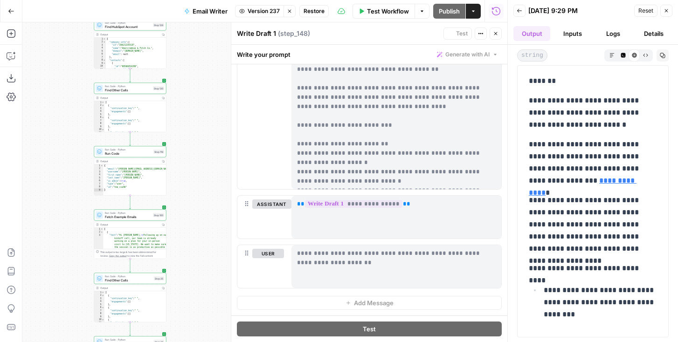
type input "[PERSON_NAME] 4"
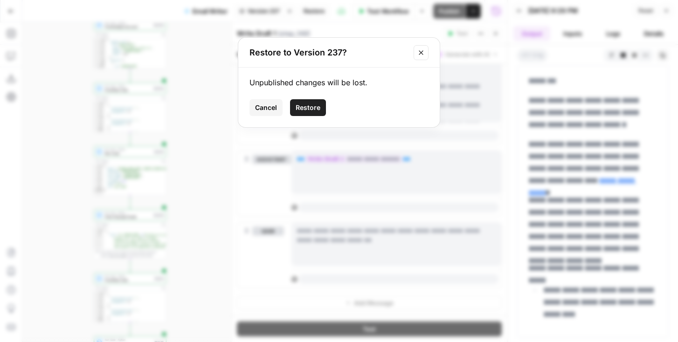
scroll to position [738, 0]
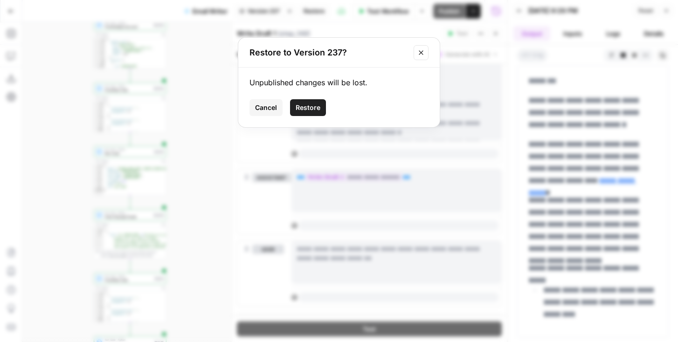
click button "Restore" at bounding box center [308, 107] width 36 height 17
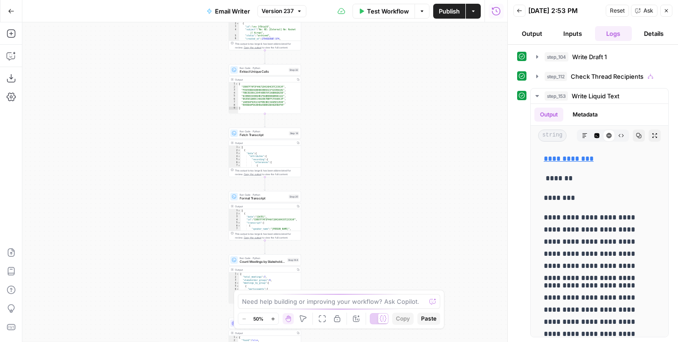
click at [519, 14] on button "Back" at bounding box center [520, 11] width 12 height 12
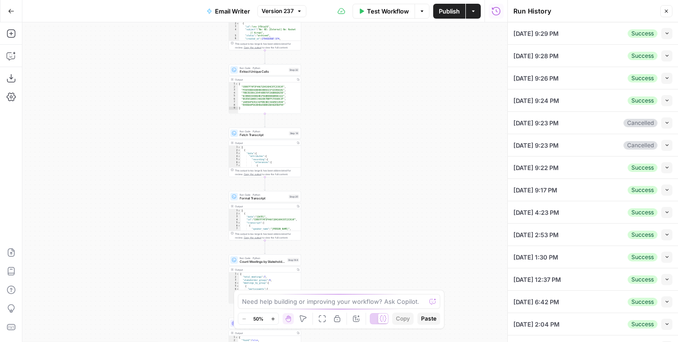
click at [669, 31] on icon "button" at bounding box center [667, 33] width 5 height 5
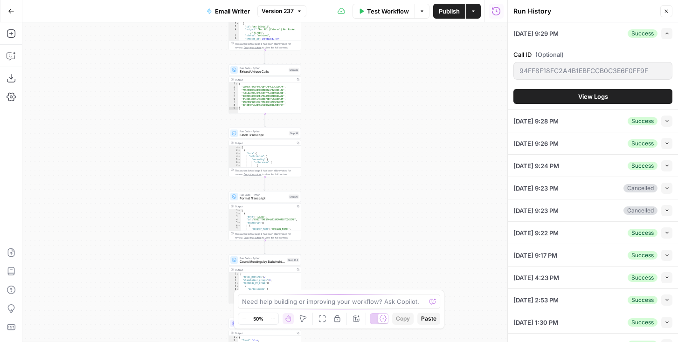
click at [596, 99] on span "View Logs" at bounding box center [594, 96] width 30 height 9
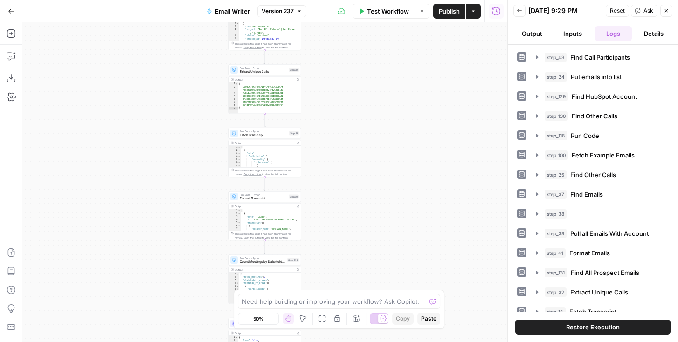
click at [518, 10] on icon "button" at bounding box center [519, 11] width 5 height 4
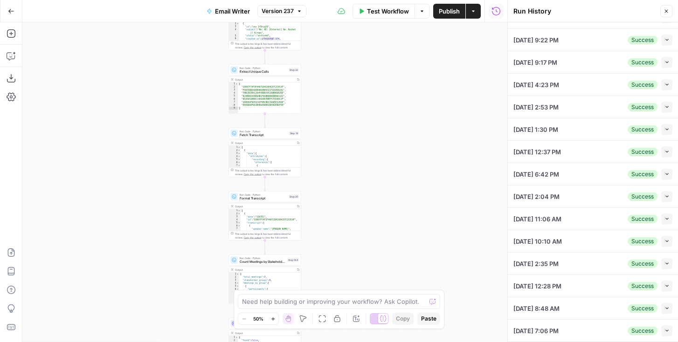
scroll to position [31, 0]
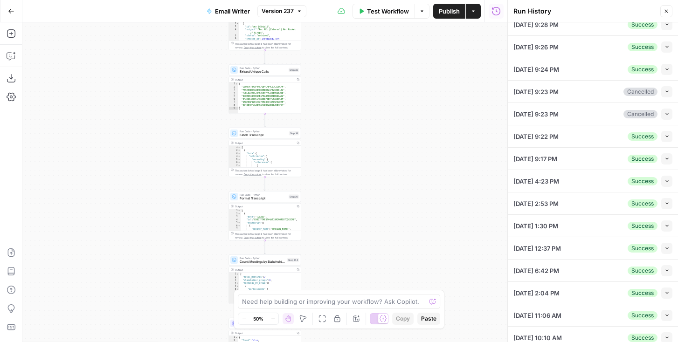
click at [668, 204] on icon "button" at bounding box center [667, 203] width 5 height 5
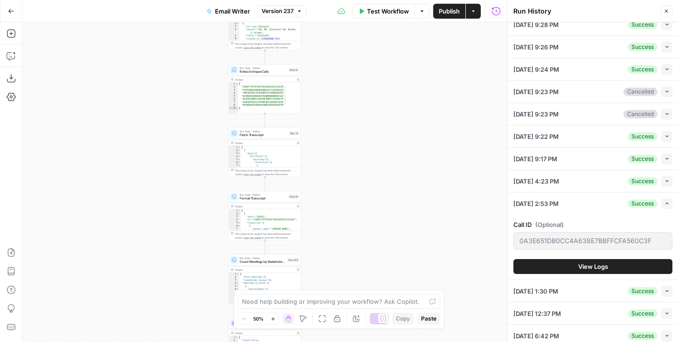
click at [612, 268] on button "View Logs" at bounding box center [593, 266] width 159 height 15
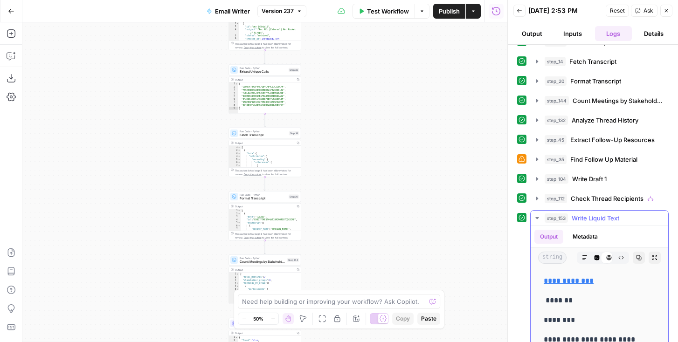
scroll to position [243, 0]
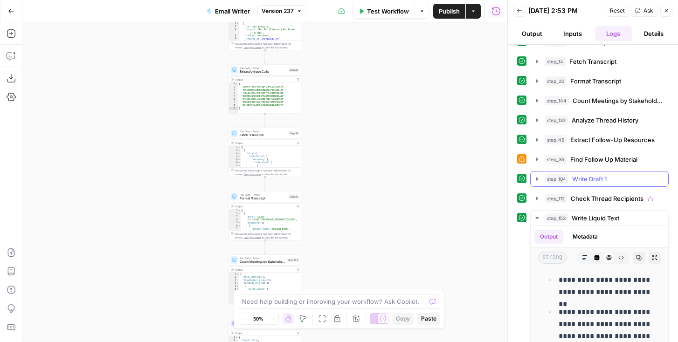
click at [587, 174] on button "step_104 Write Draft 1 18 seconds / 14 tasks" at bounding box center [600, 179] width 138 height 15
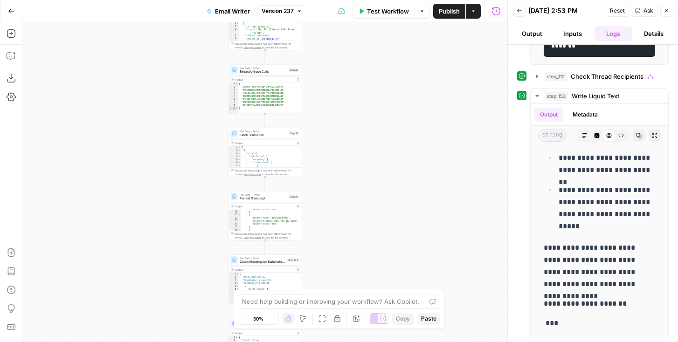
scroll to position [58, 0]
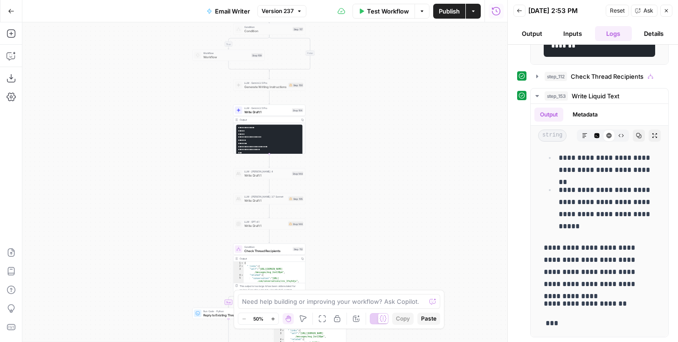
click at [258, 109] on span "LLM · Gemini 2.5 Pro" at bounding box center [267, 108] width 46 height 4
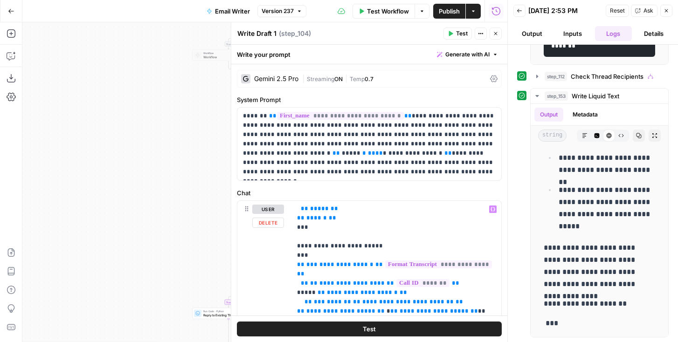
scroll to position [293, 0]
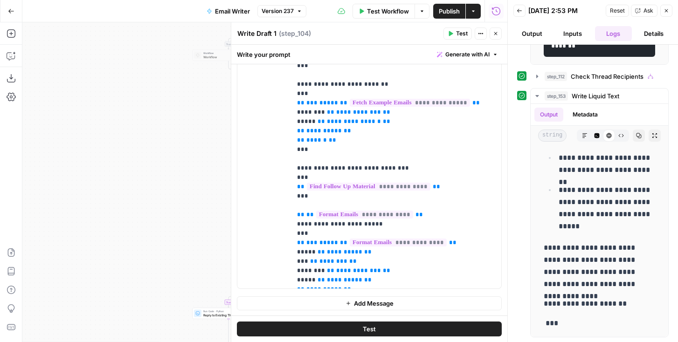
click at [367, 308] on button "Add Message" at bounding box center [369, 304] width 265 height 14
click at [341, 304] on p at bounding box center [396, 303] width 199 height 9
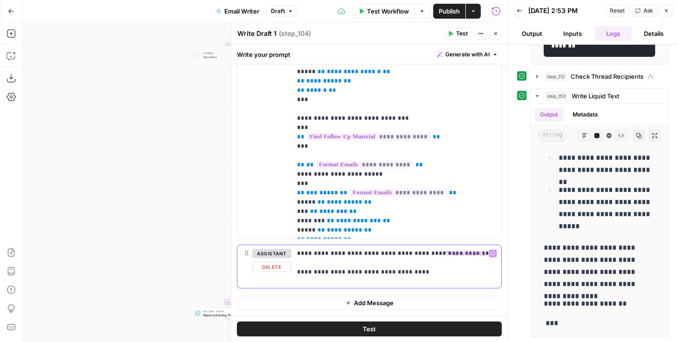
scroll to position [679, 0]
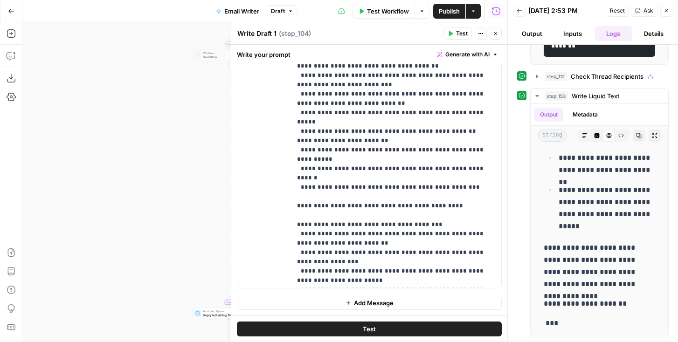
click at [320, 300] on button "Add Message" at bounding box center [369, 303] width 265 height 14
click at [311, 295] on div at bounding box center [397, 316] width 210 height 43
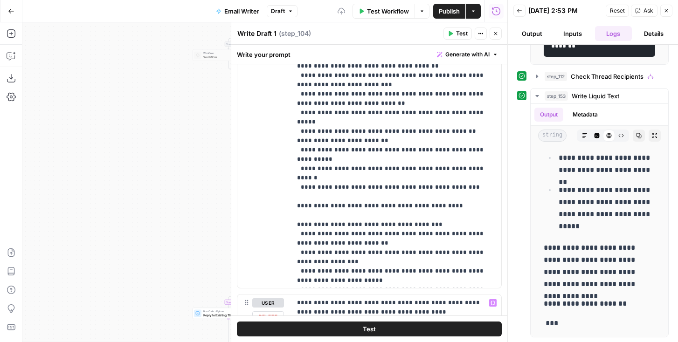
click at [278, 324] on button "Test" at bounding box center [369, 329] width 265 height 15
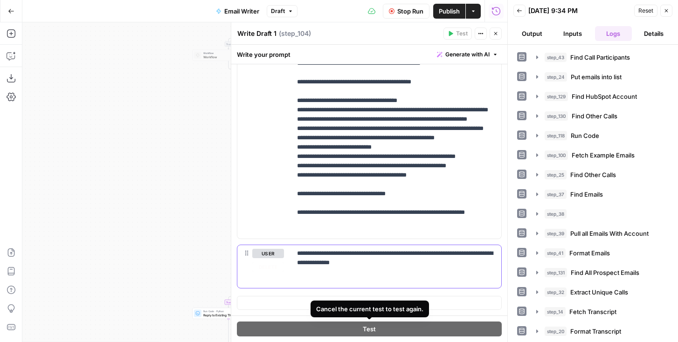
click at [265, 266] on button "Delete" at bounding box center [268, 267] width 32 height 10
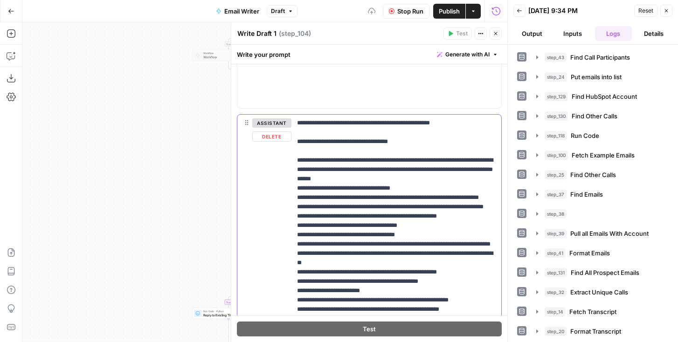
click at [276, 138] on button "Delete" at bounding box center [271, 137] width 39 height 10
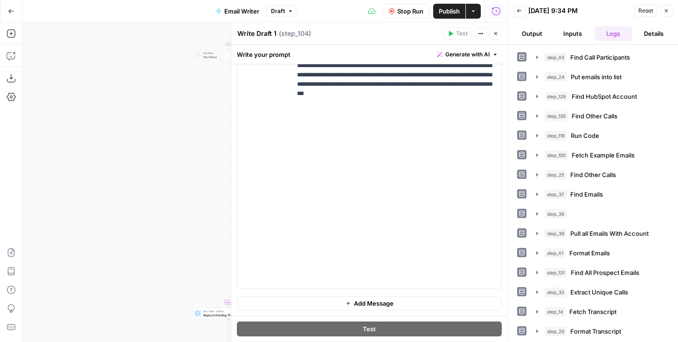
scroll to position [91, 0]
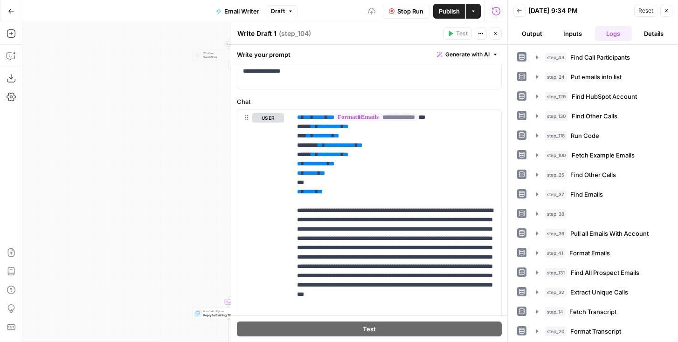
click at [546, 33] on button "Output" at bounding box center [532, 33] width 37 height 15
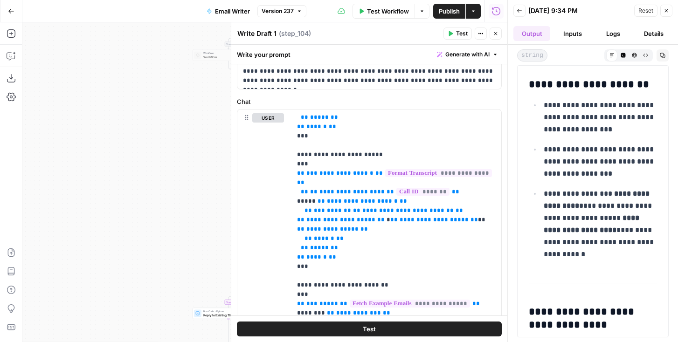
scroll to position [1140, 0]
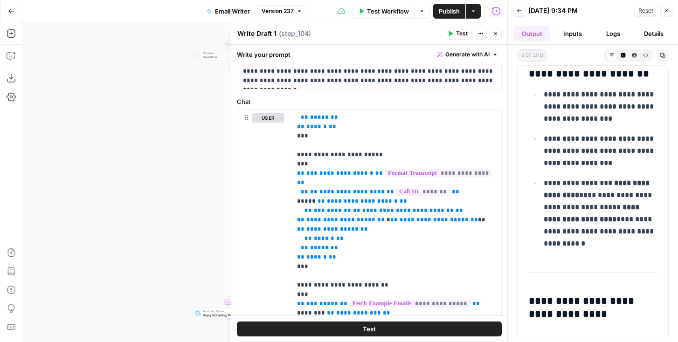
click at [661, 52] on button "Copy" at bounding box center [663, 55] width 12 height 12
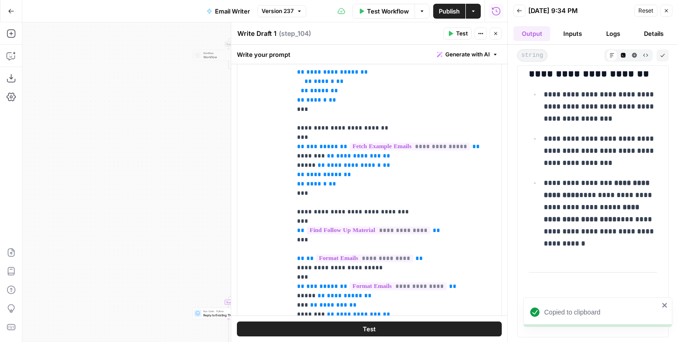
scroll to position [293, 0]
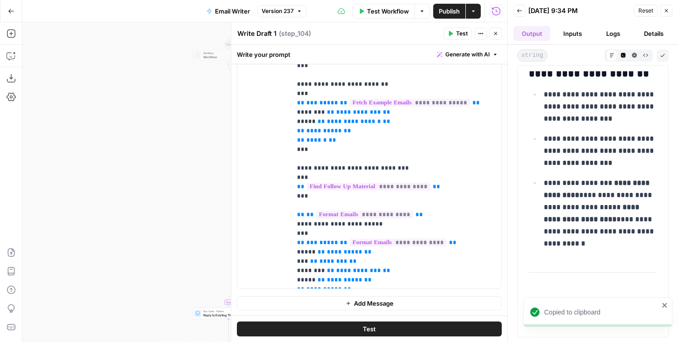
click at [301, 303] on button "Add Message" at bounding box center [369, 304] width 265 height 14
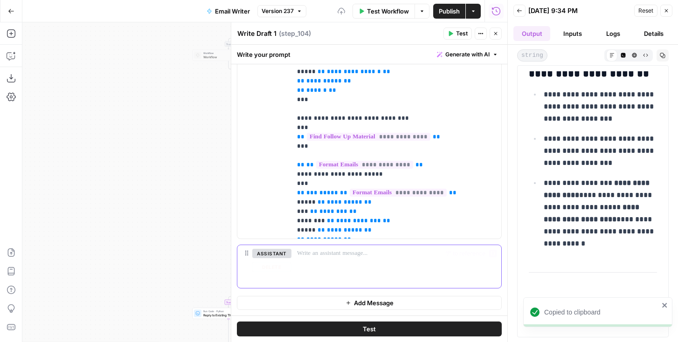
click at [317, 263] on div at bounding box center [397, 266] width 210 height 43
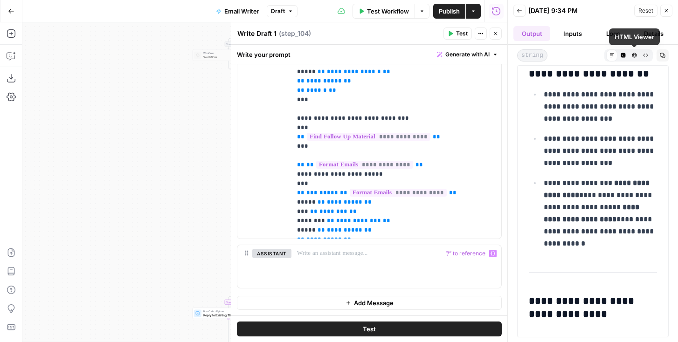
click at [625, 53] on icon "button" at bounding box center [623, 55] width 5 height 5
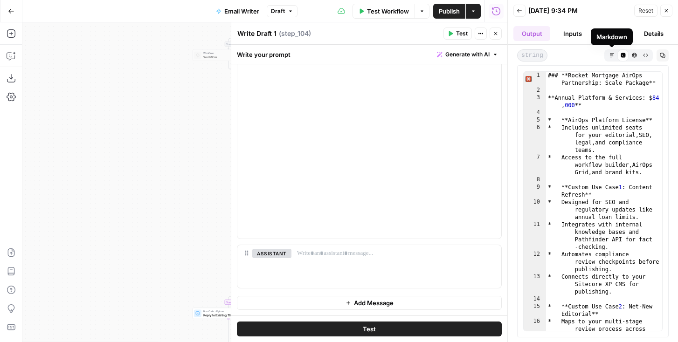
click at [664, 56] on icon "button" at bounding box center [663, 55] width 5 height 5
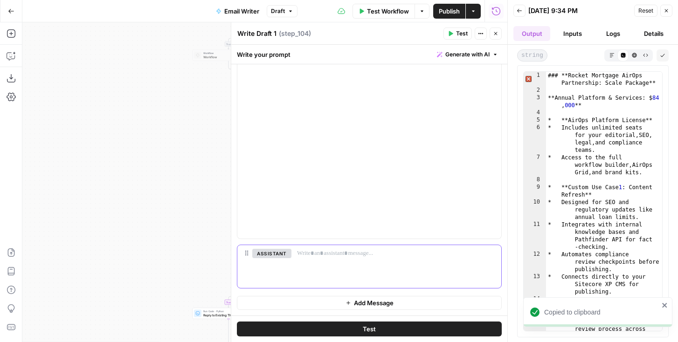
click at [342, 262] on div at bounding box center [397, 266] width 210 height 43
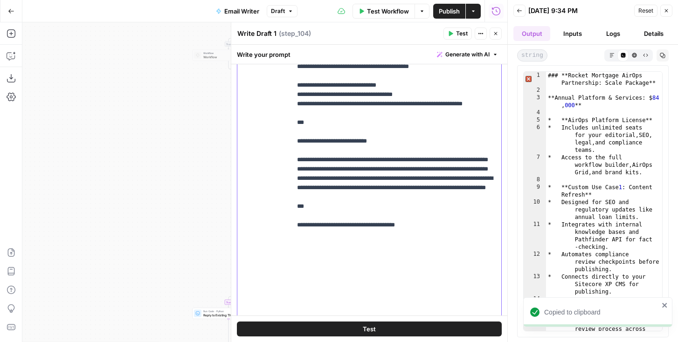
scroll to position [679, 0]
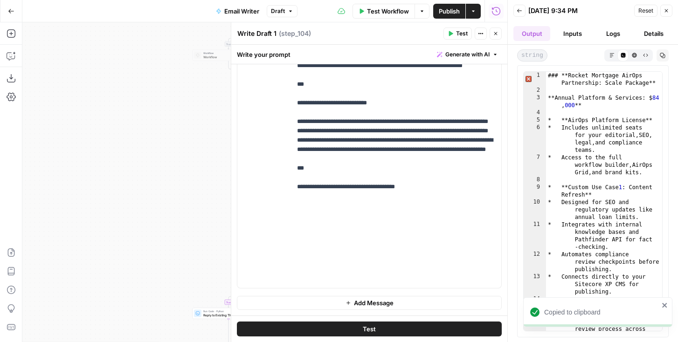
click at [305, 299] on button "Add Message" at bounding box center [369, 303] width 265 height 14
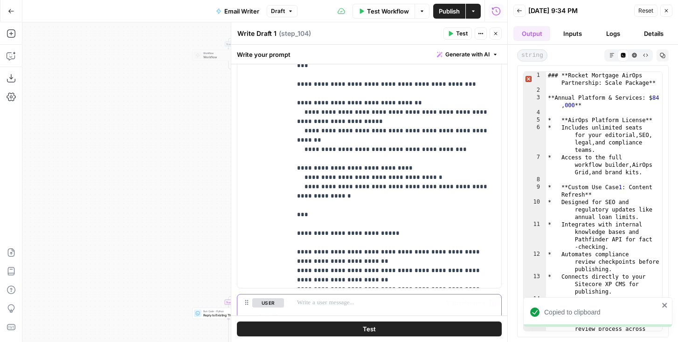
click at [302, 303] on p at bounding box center [396, 303] width 199 height 9
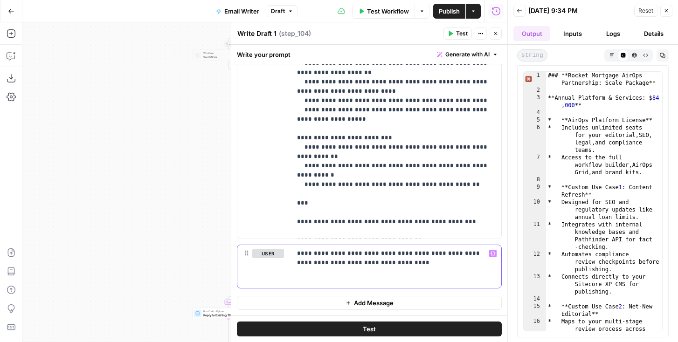
scroll to position [0, 0]
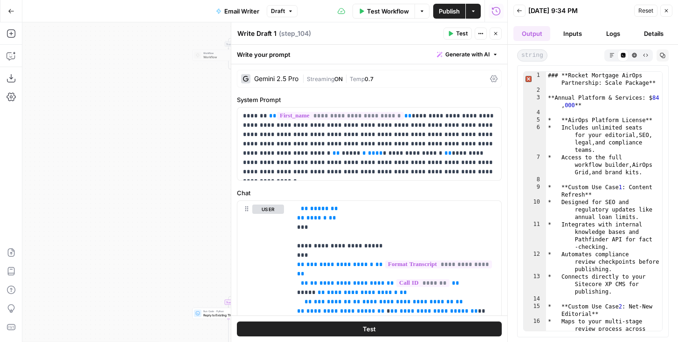
click at [329, 75] on div "| Streaming ON | Temp 0.7" at bounding box center [394, 79] width 184 height 9
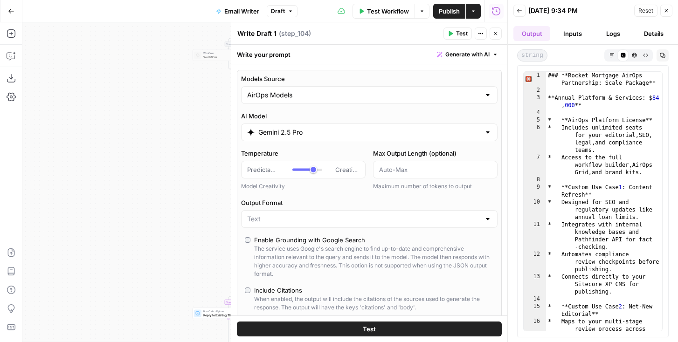
click at [266, 133] on input "Gemini 2.5 Pro" at bounding box center [369, 132] width 222 height 9
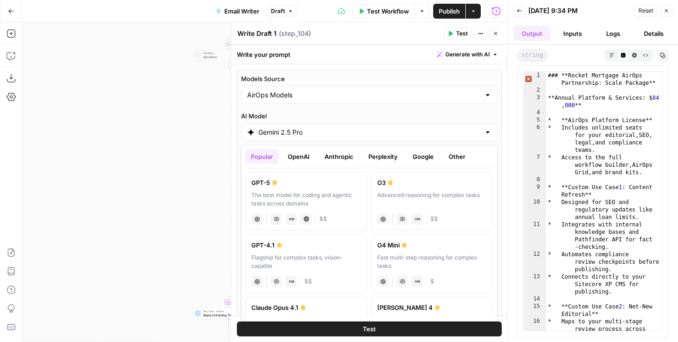
click at [296, 156] on button "OpenAI" at bounding box center [298, 156] width 33 height 15
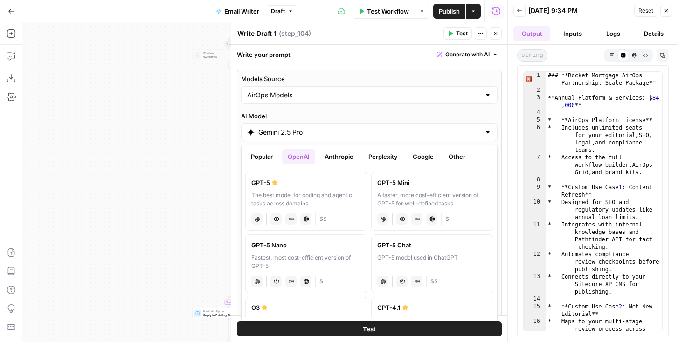
click at [283, 202] on div "The best model for coding and agentic tasks across domains" at bounding box center [306, 199] width 110 height 17
type input "GPT-5"
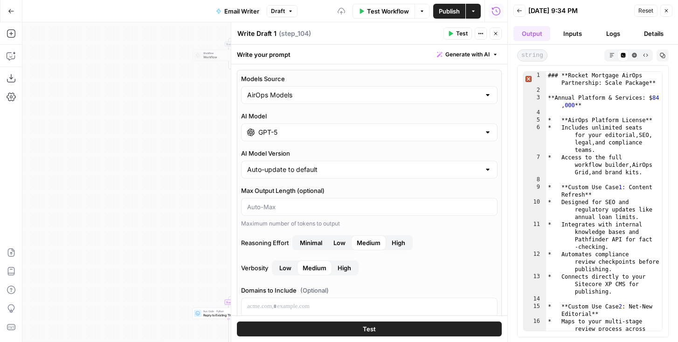
click at [403, 237] on button "High" at bounding box center [398, 243] width 25 height 15
click at [460, 36] on span "Test" at bounding box center [462, 33] width 12 height 8
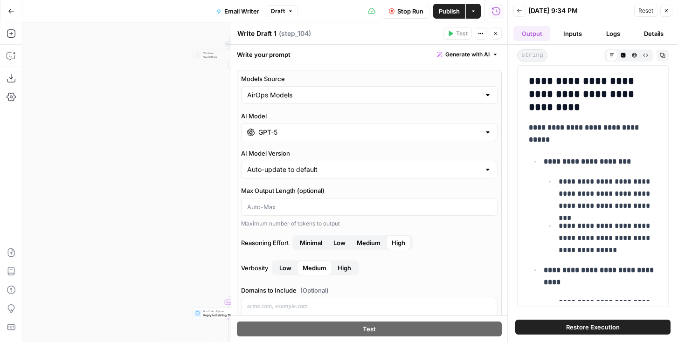
click at [495, 31] on icon "button" at bounding box center [496, 34] width 6 height 6
